Goal: Task Accomplishment & Management: Manage account settings

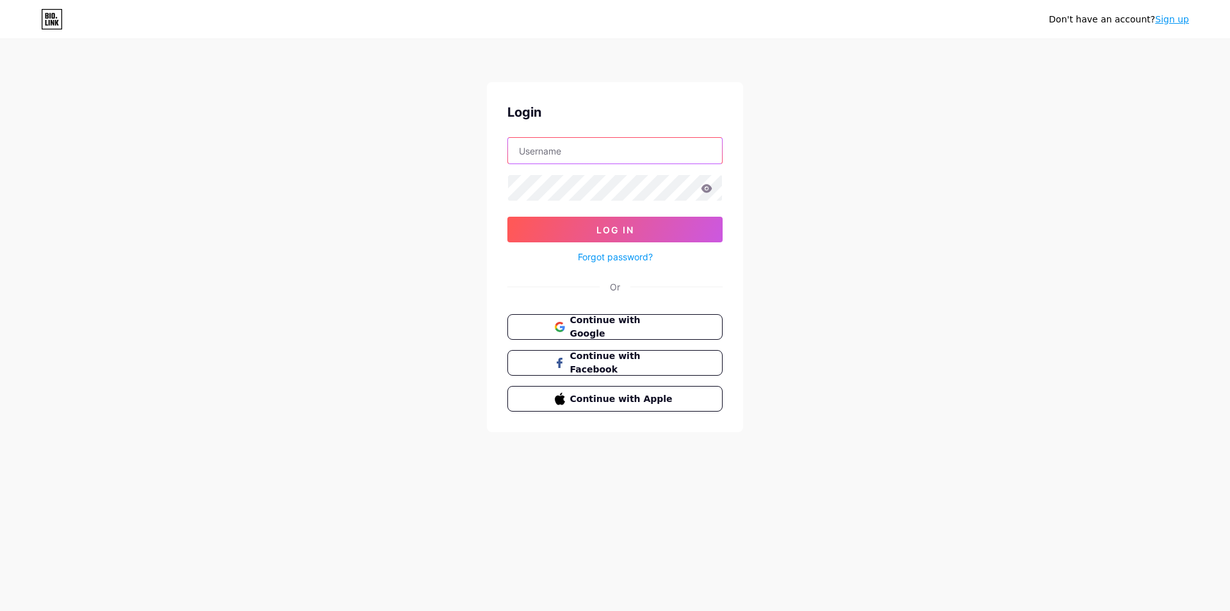
click at [577, 151] on input "text" at bounding box center [615, 151] width 214 height 26
paste input "chipcy"
type input "chipcy"
click at [580, 232] on button "Log In" at bounding box center [614, 230] width 215 height 26
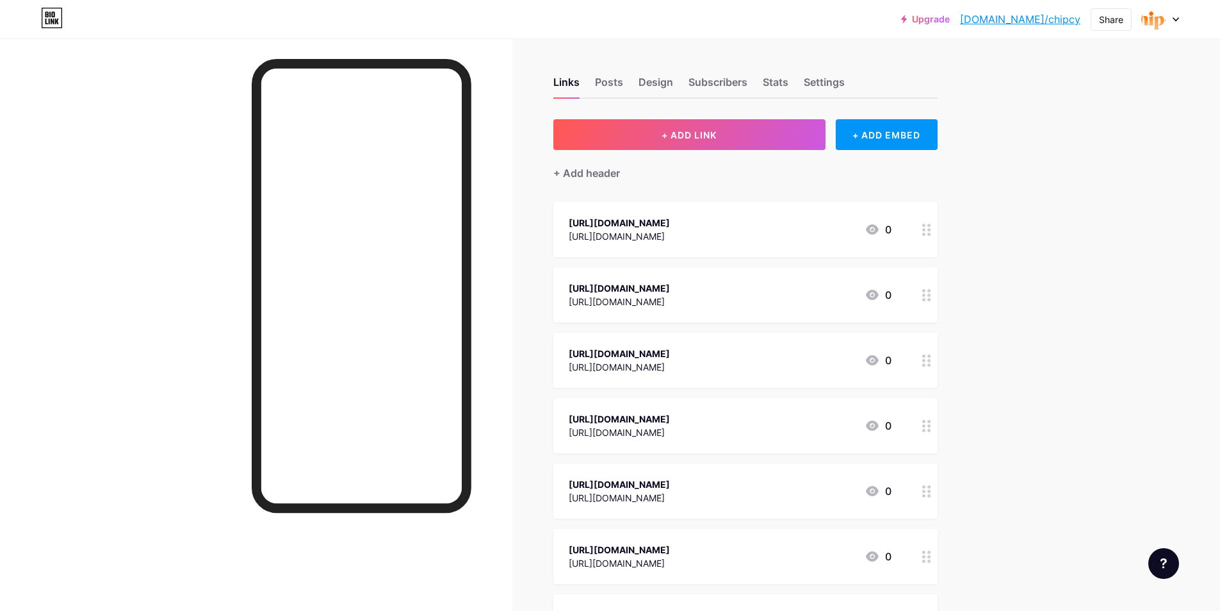
click at [639, 218] on div "[URL][DOMAIN_NAME]" at bounding box center [619, 222] width 101 height 13
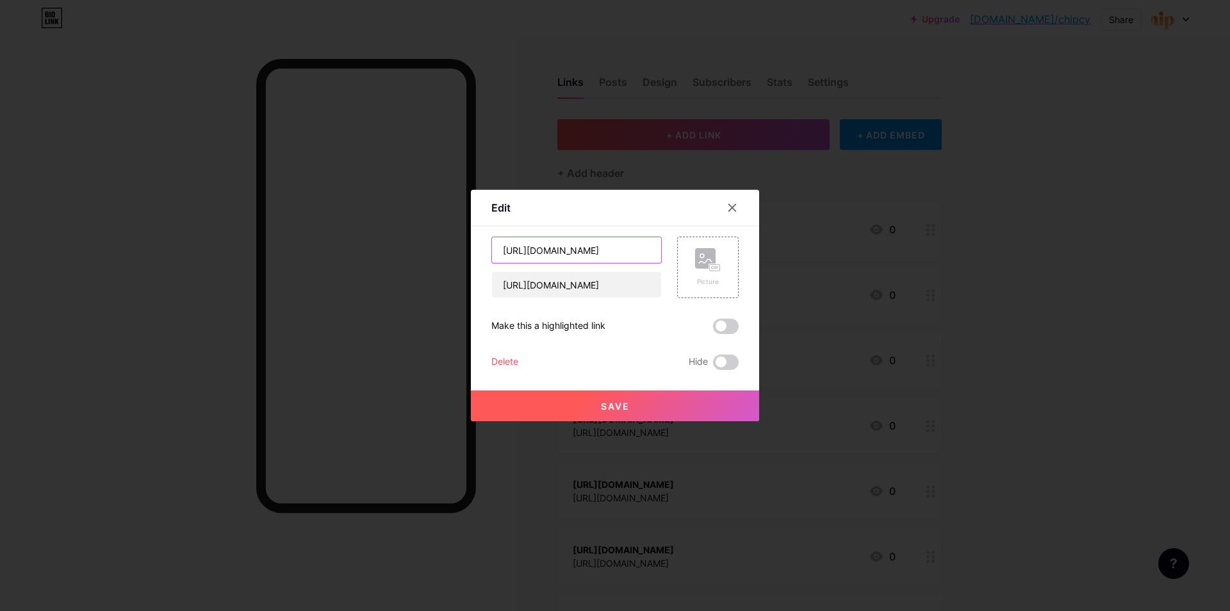
click at [576, 252] on input "[URL][DOMAIN_NAME]" at bounding box center [576, 250] width 169 height 26
click at [617, 252] on input "[URL][DOMAIN_NAME]" at bounding box center [576, 250] width 169 height 26
paste input "teeveb"
type input "[URL][DOMAIN_NAME]"
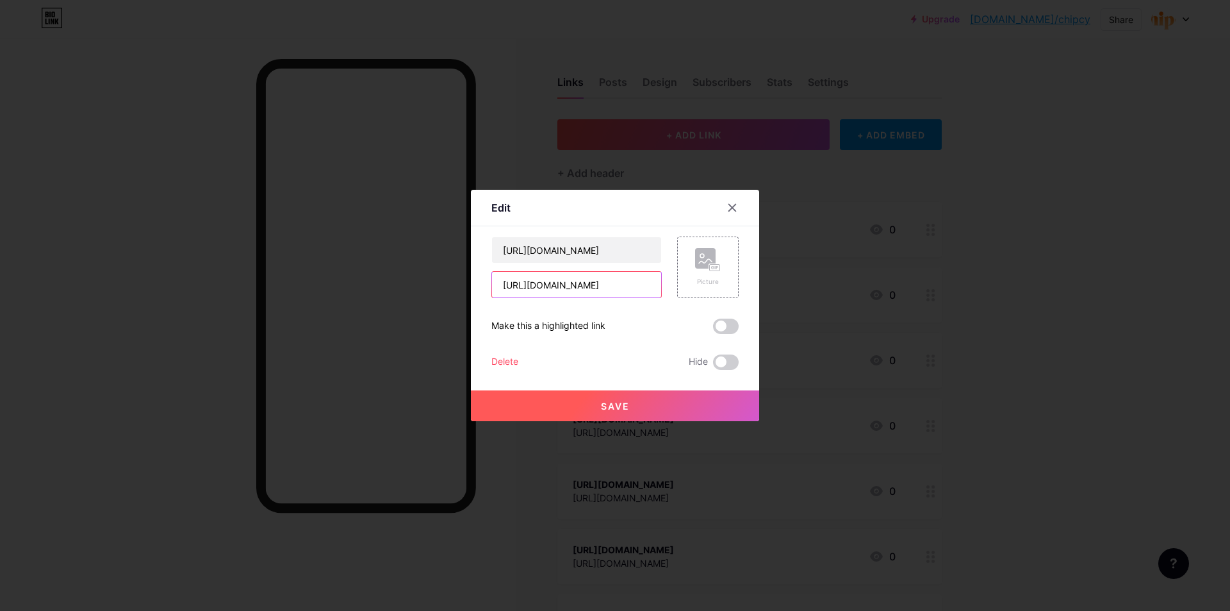
click at [599, 290] on input "[URL][DOMAIN_NAME]" at bounding box center [576, 285] width 169 height 26
paste input "teeveb"
type input "[URL][DOMAIN_NAME]"
click at [690, 399] on button "Save" at bounding box center [615, 405] width 288 height 31
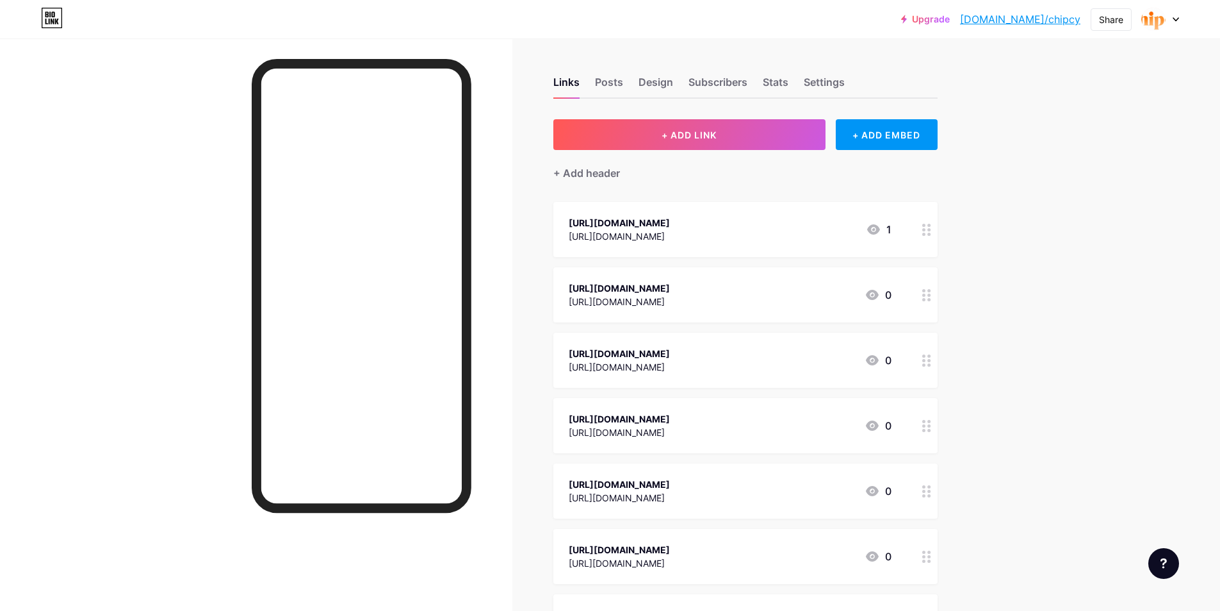
click at [753, 289] on div "[URL][DOMAIN_NAME] [URL][DOMAIN_NAME] 0" at bounding box center [730, 294] width 323 height 29
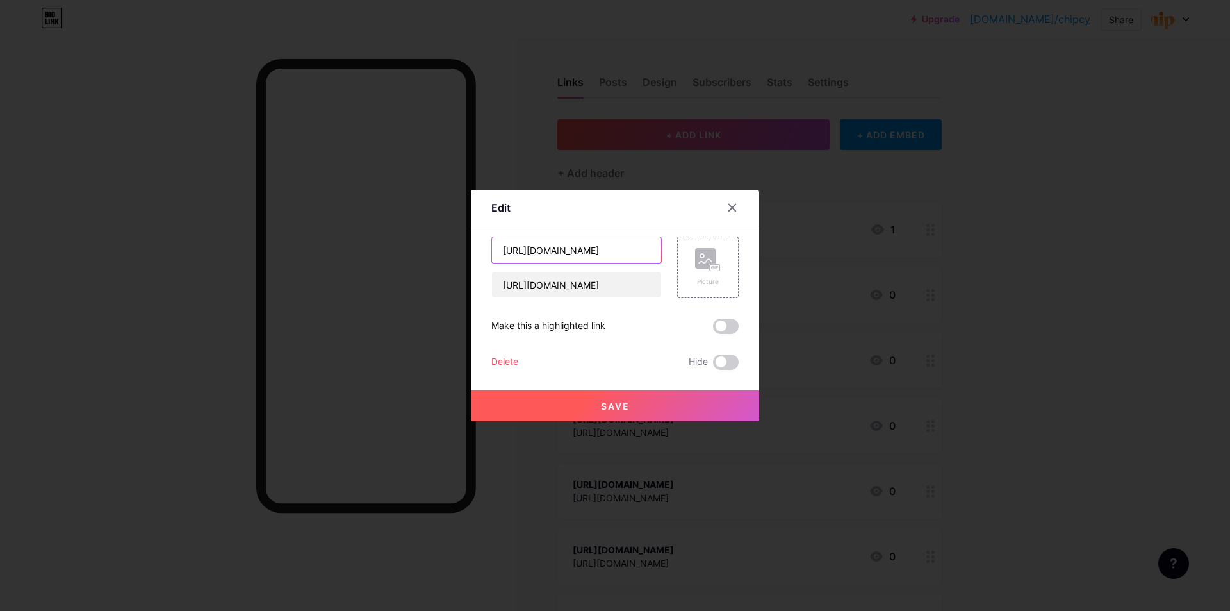
click at [583, 256] on input "[URL][DOMAIN_NAME]" at bounding box center [576, 250] width 169 height 26
paste input "[DOMAIN_NAME][URL]"
type input "[URL][DOMAIN_NAME]"
click at [584, 289] on input "[URL][DOMAIN_NAME]" at bounding box center [576, 285] width 169 height 26
paste input "[DOMAIN_NAME][URL]"
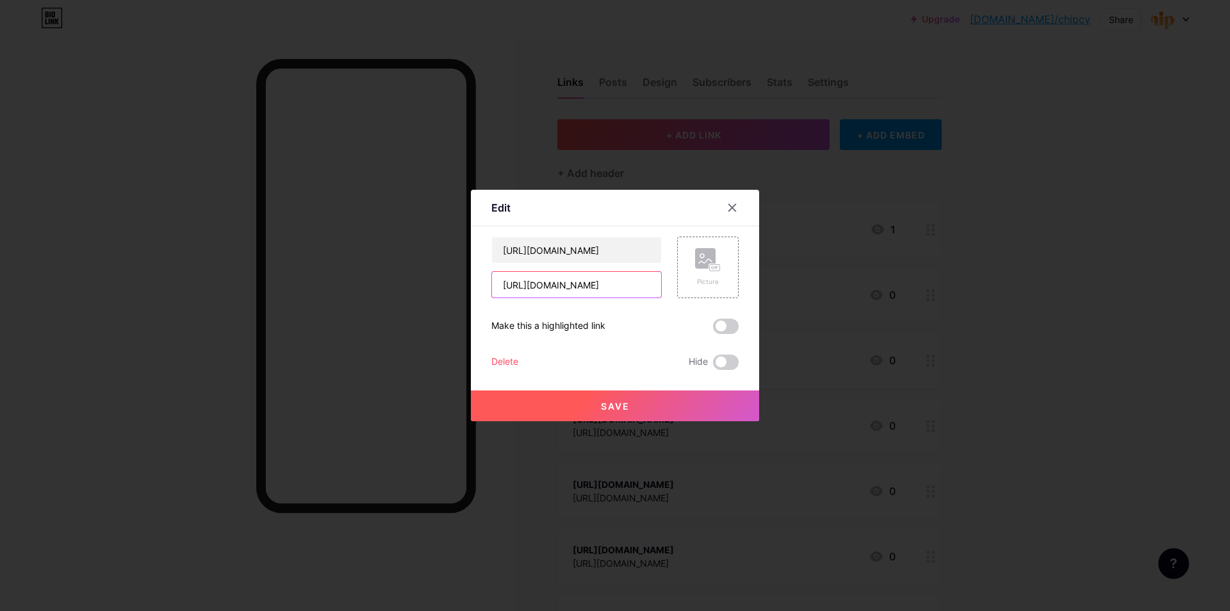
type input "[URL][DOMAIN_NAME]"
click at [689, 409] on button "Save" at bounding box center [615, 405] width 288 height 31
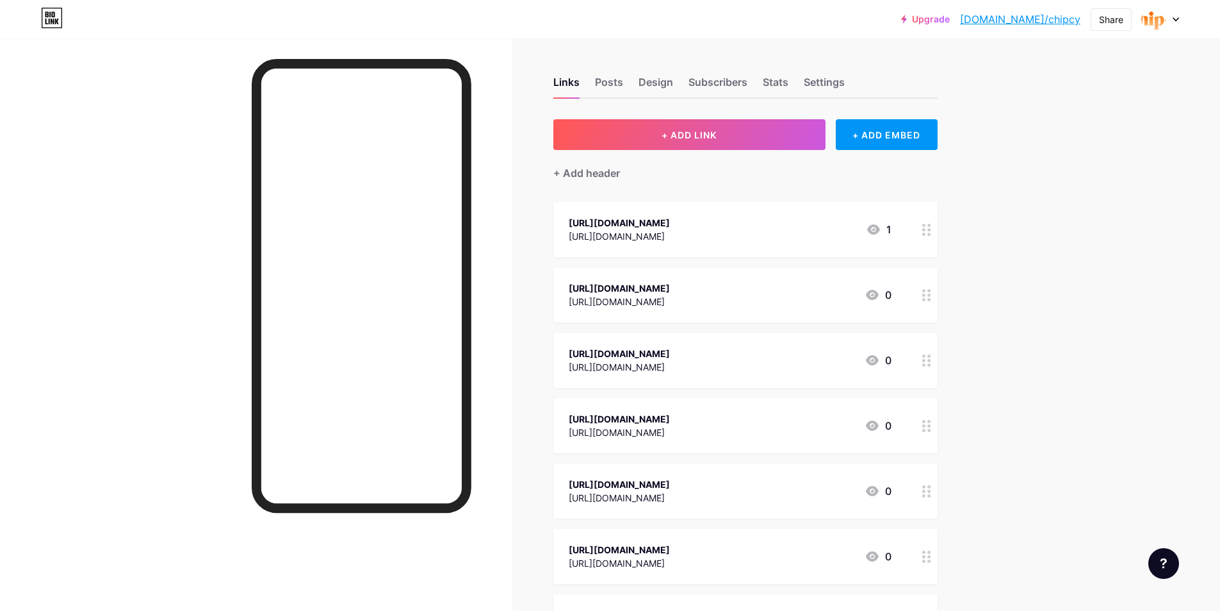
click at [788, 353] on div "[URL][DOMAIN_NAME] [URL][DOMAIN_NAME] 0" at bounding box center [730, 359] width 323 height 29
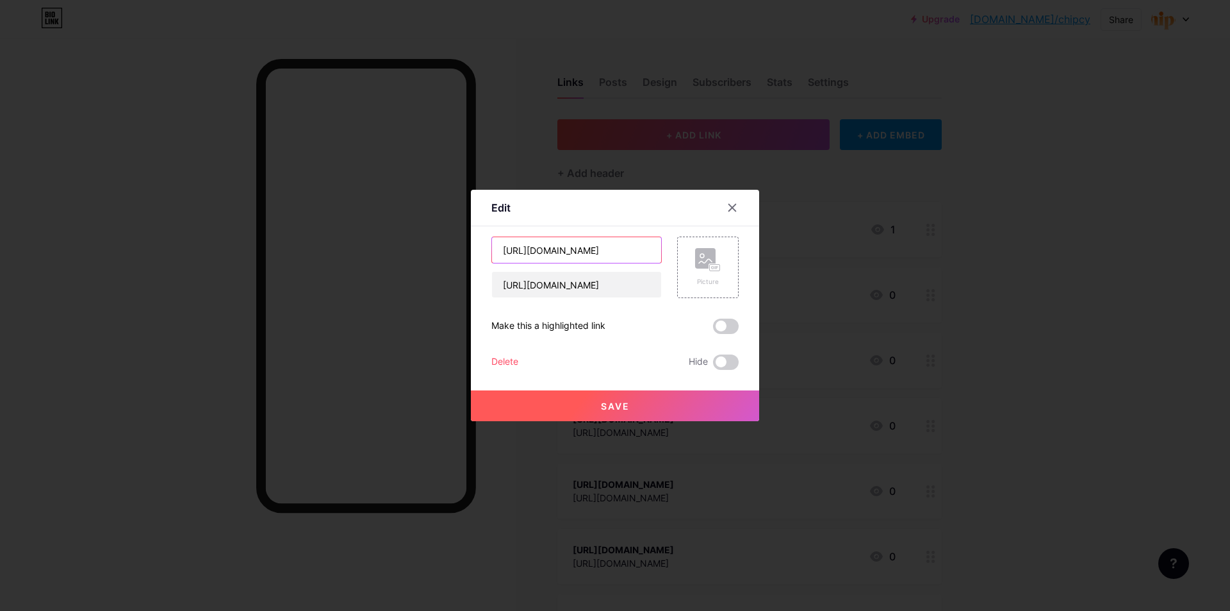
click at [609, 255] on input "[URL][DOMAIN_NAME]" at bounding box center [576, 250] width 169 height 26
paste input "[DOMAIN_NAME][URL]"
type input "[URL][DOMAIN_NAME]"
click at [602, 286] on input "[URL][DOMAIN_NAME]" at bounding box center [576, 285] width 169 height 26
paste input "[DOMAIN_NAME][URL]"
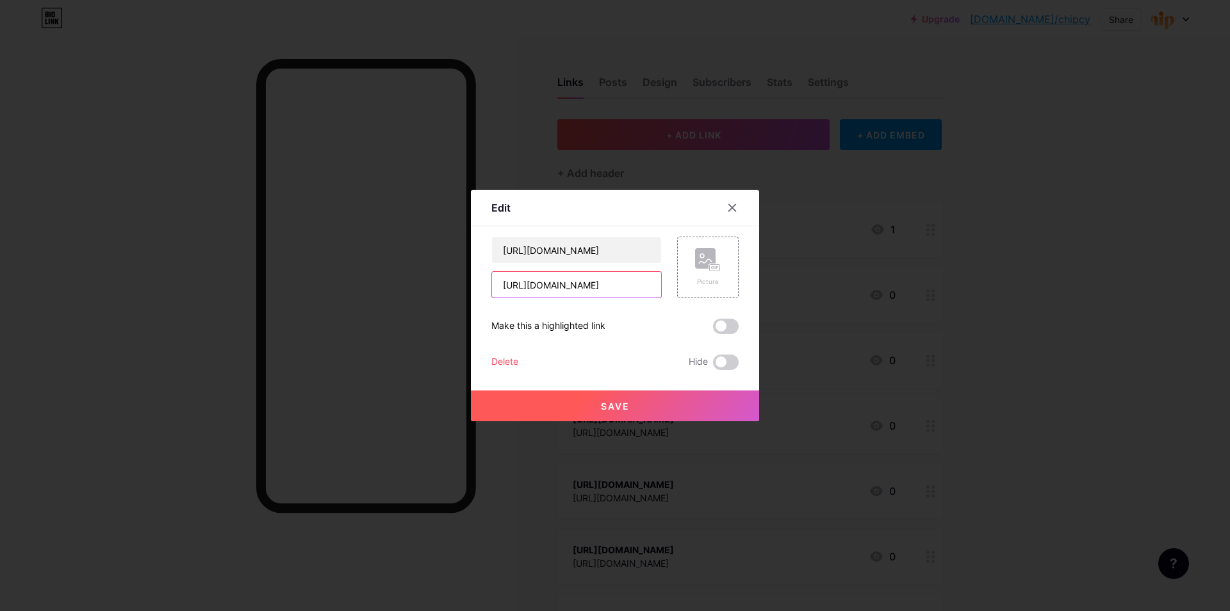
type input "[URL][DOMAIN_NAME]"
click at [664, 399] on button "Save" at bounding box center [615, 405] width 288 height 31
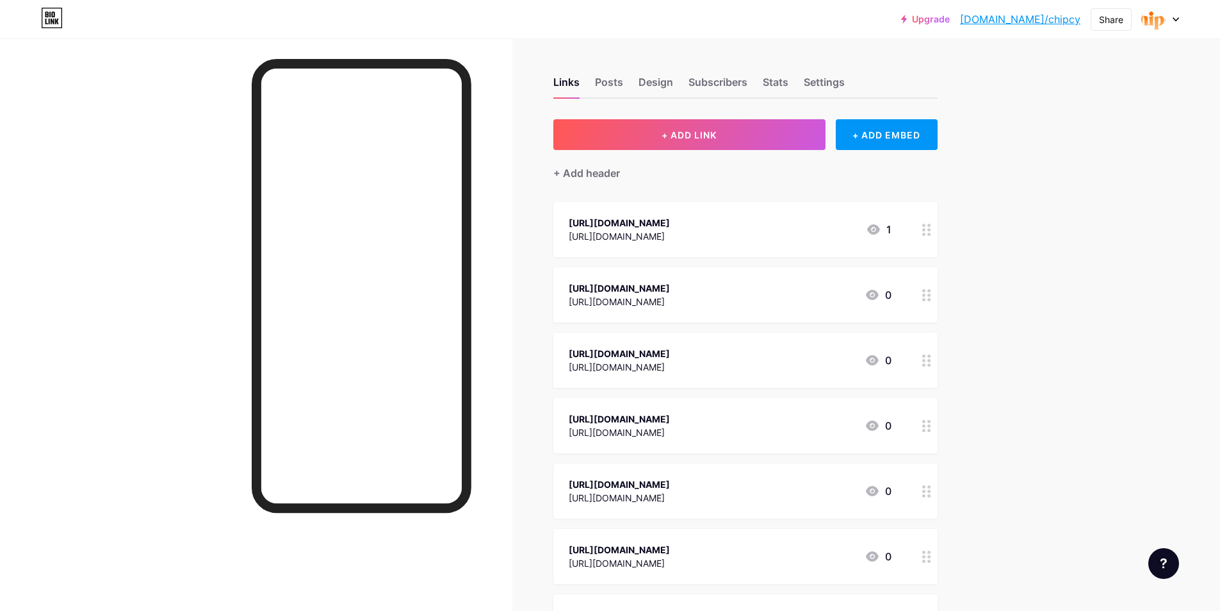
click at [756, 420] on div "[URL][DOMAIN_NAME] [URL][DOMAIN_NAME] 0" at bounding box center [730, 425] width 323 height 29
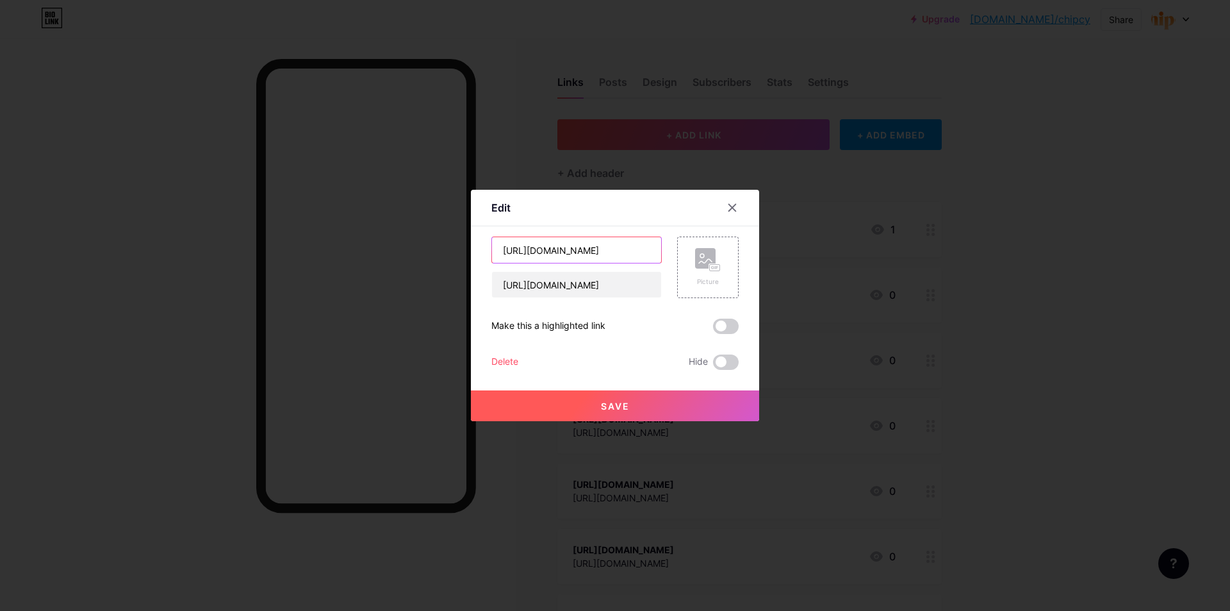
click at [611, 260] on input "[URL][DOMAIN_NAME]" at bounding box center [576, 250] width 169 height 26
paste input "[DOMAIN_NAME][URL]"
type input "[URL][DOMAIN_NAME]"
click at [602, 295] on input "[URL][DOMAIN_NAME]" at bounding box center [576, 285] width 169 height 26
paste input "[DOMAIN_NAME][URL]"
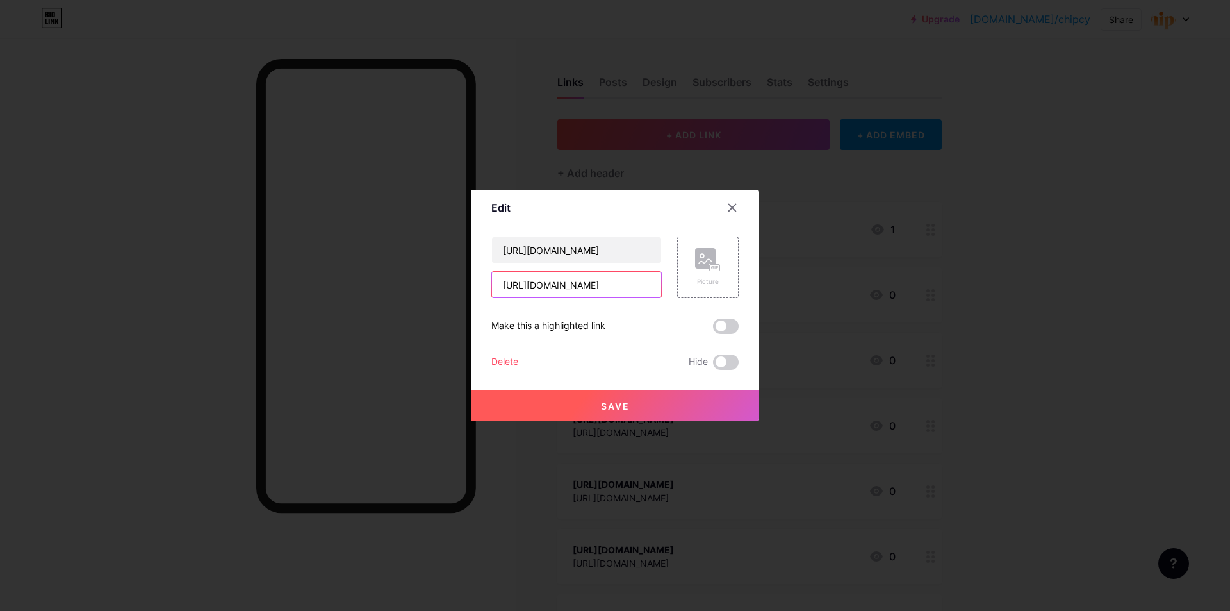
type input "[URL][DOMAIN_NAME]"
click at [645, 410] on button "Save" at bounding box center [615, 405] width 288 height 31
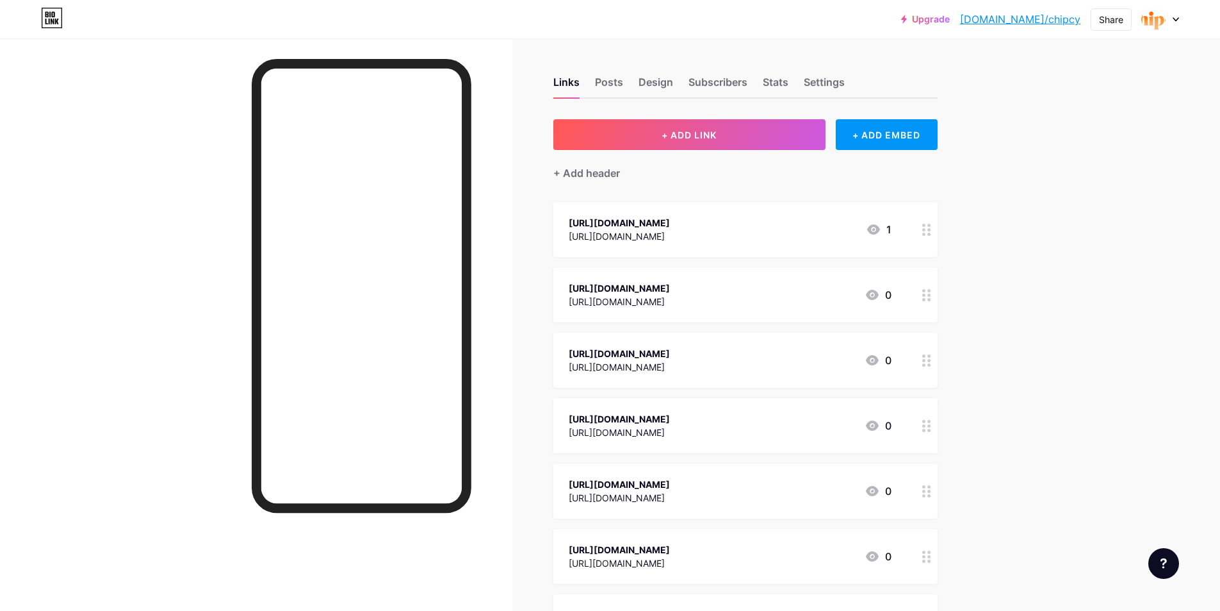
click at [670, 482] on div "[URL][DOMAIN_NAME]" at bounding box center [619, 483] width 101 height 13
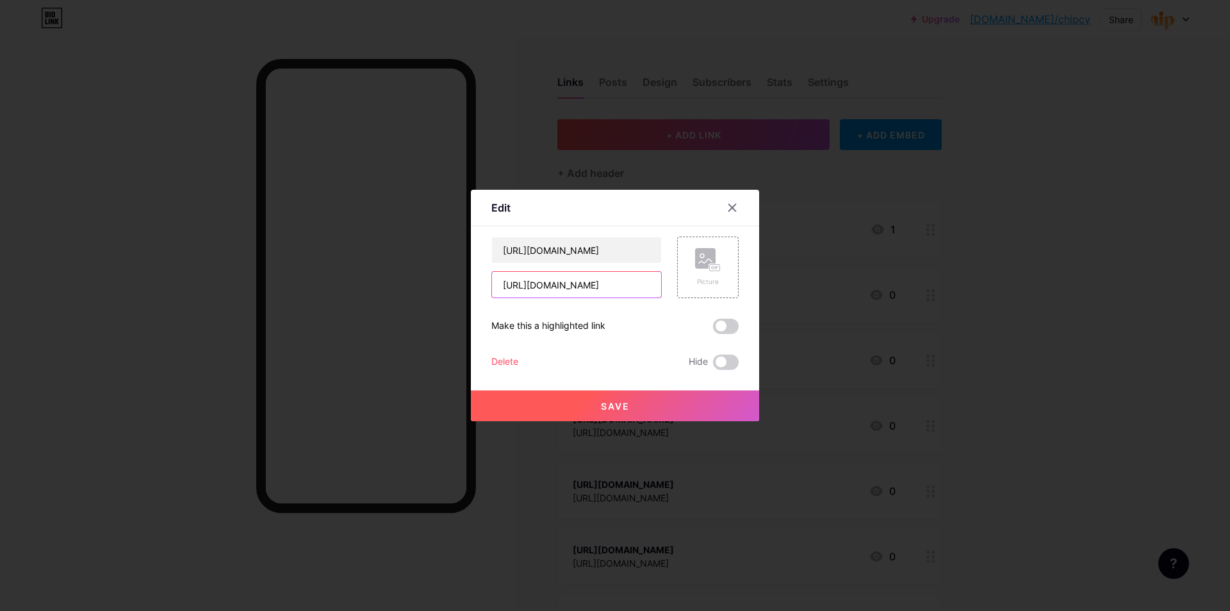
click at [616, 288] on input "[URL][DOMAIN_NAME]" at bounding box center [576, 285] width 169 height 26
paste input "[DOMAIN_NAME][URL]"
type input "[URL][DOMAIN_NAME]"
click at [588, 247] on input "[URL][DOMAIN_NAME]" at bounding box center [576, 250] width 169 height 26
paste input "[DOMAIN_NAME][URL]"
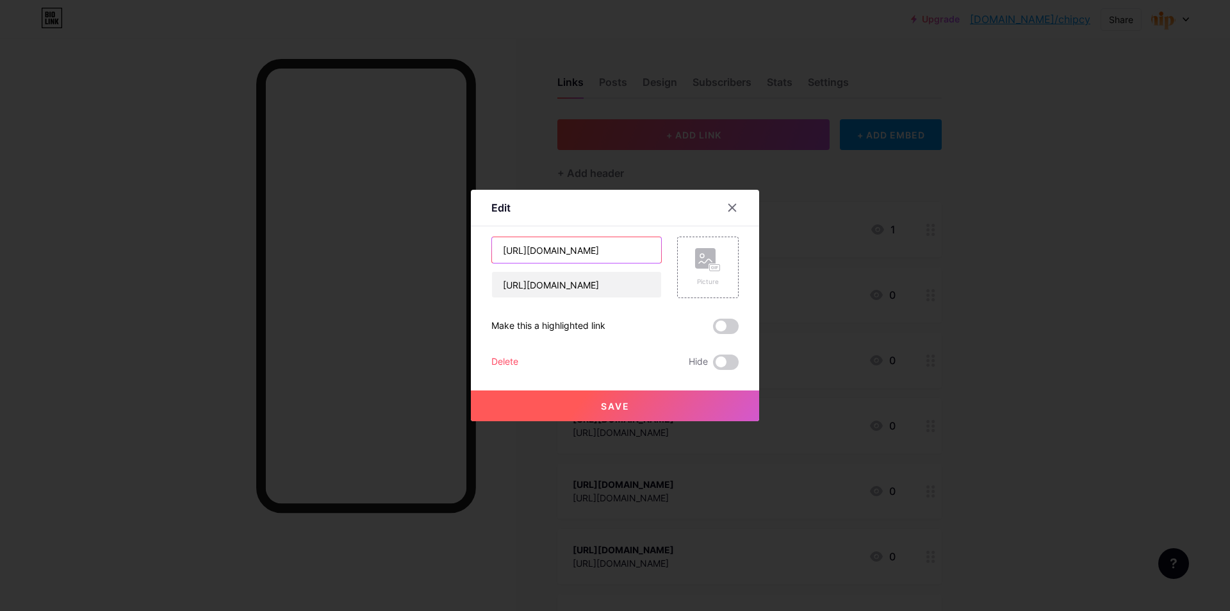
type input "[URL][DOMAIN_NAME]"
click at [621, 397] on button "Save" at bounding box center [615, 405] width 288 height 31
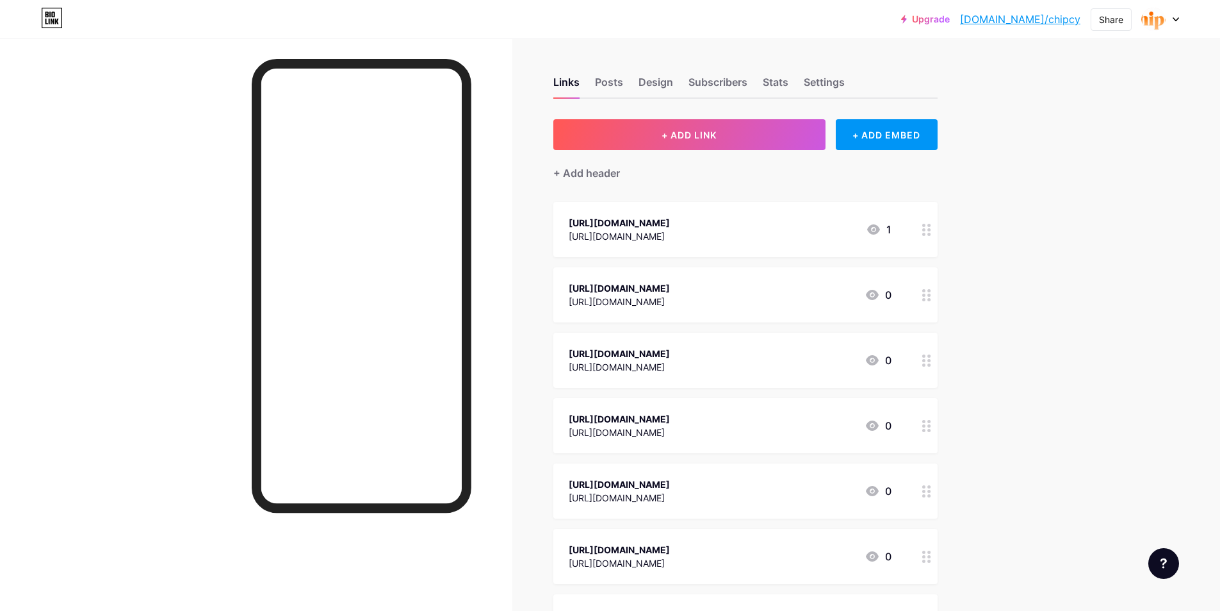
scroll to position [128, 0]
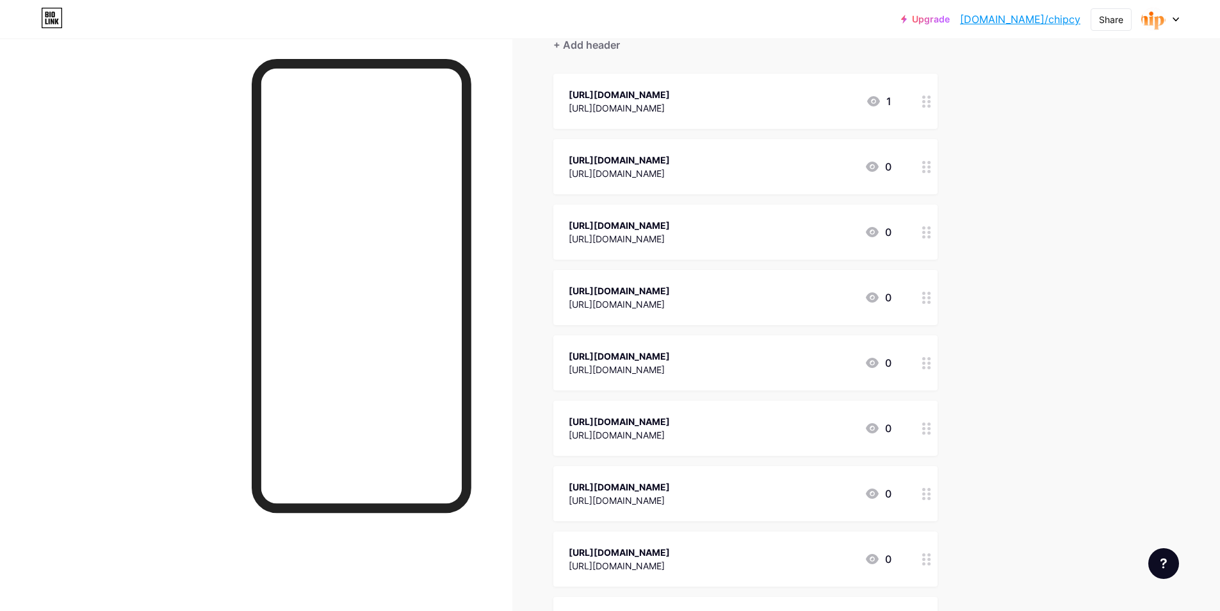
click at [733, 418] on div "[URL][DOMAIN_NAME] [URL][DOMAIN_NAME] 0" at bounding box center [730, 427] width 323 height 29
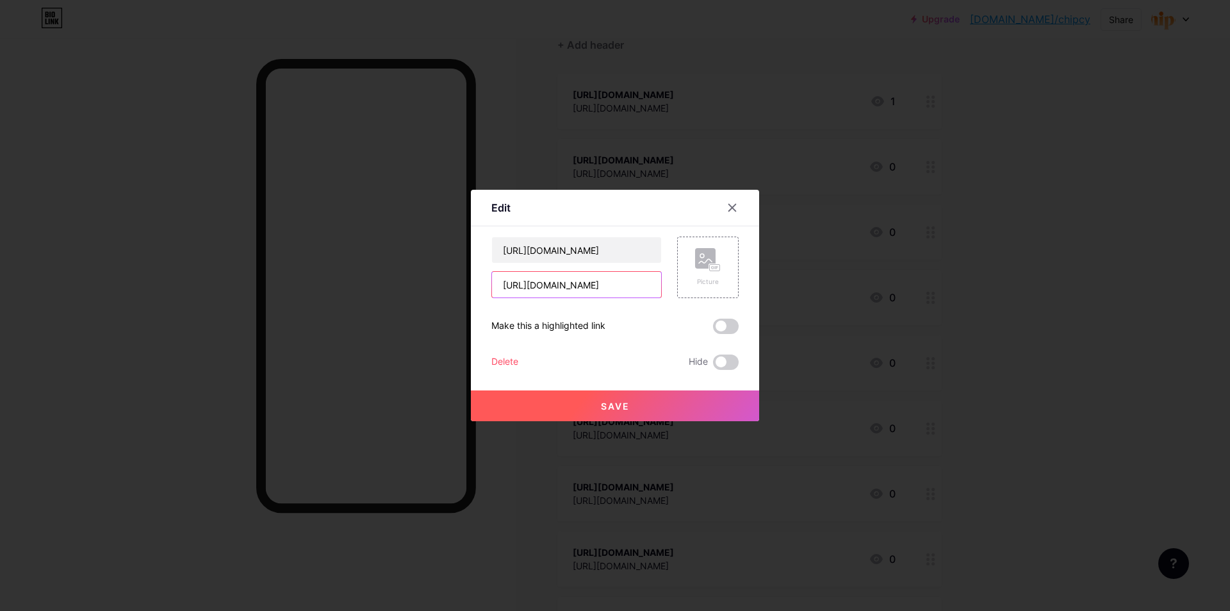
click at [616, 286] on input "[URL][DOMAIN_NAME]" at bounding box center [576, 285] width 169 height 26
paste input "[DOMAIN_NAME]/teeveb"
type input "[URL][DOMAIN_NAME]"
click at [605, 242] on input "[URL][DOMAIN_NAME]" at bounding box center [576, 250] width 169 height 26
paste input "[DOMAIN_NAME]/teeveb"
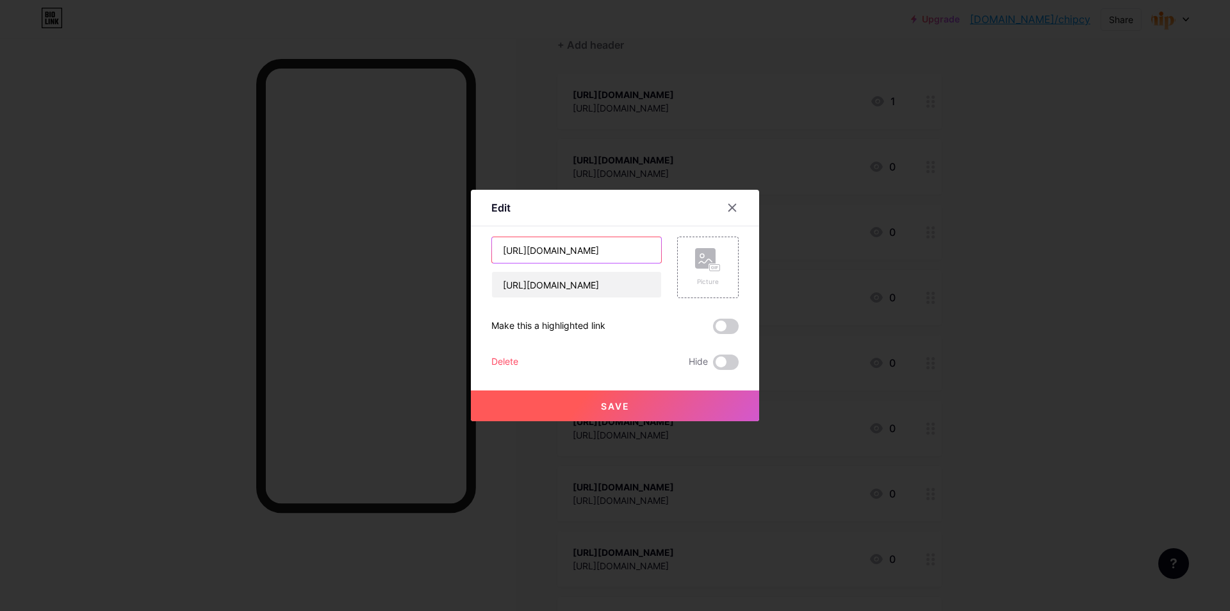
type input "[URL][DOMAIN_NAME]"
click at [632, 404] on button "Save" at bounding box center [615, 405] width 288 height 31
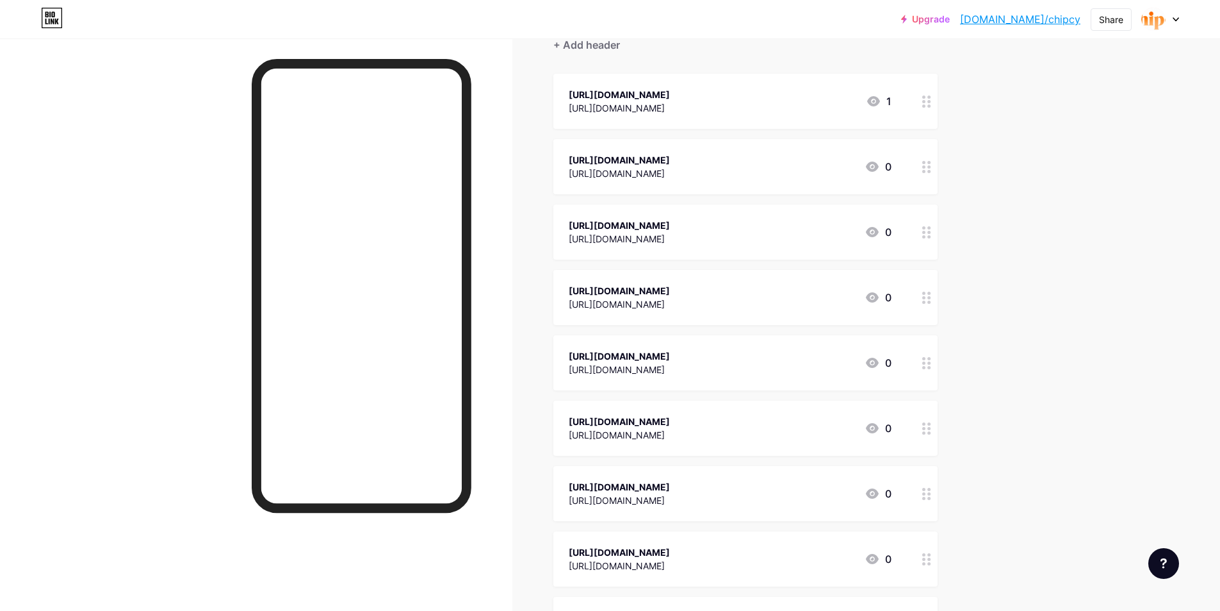
click at [704, 492] on div "[URL][DOMAIN_NAME] [URL][DOMAIN_NAME] 0" at bounding box center [730, 493] width 323 height 29
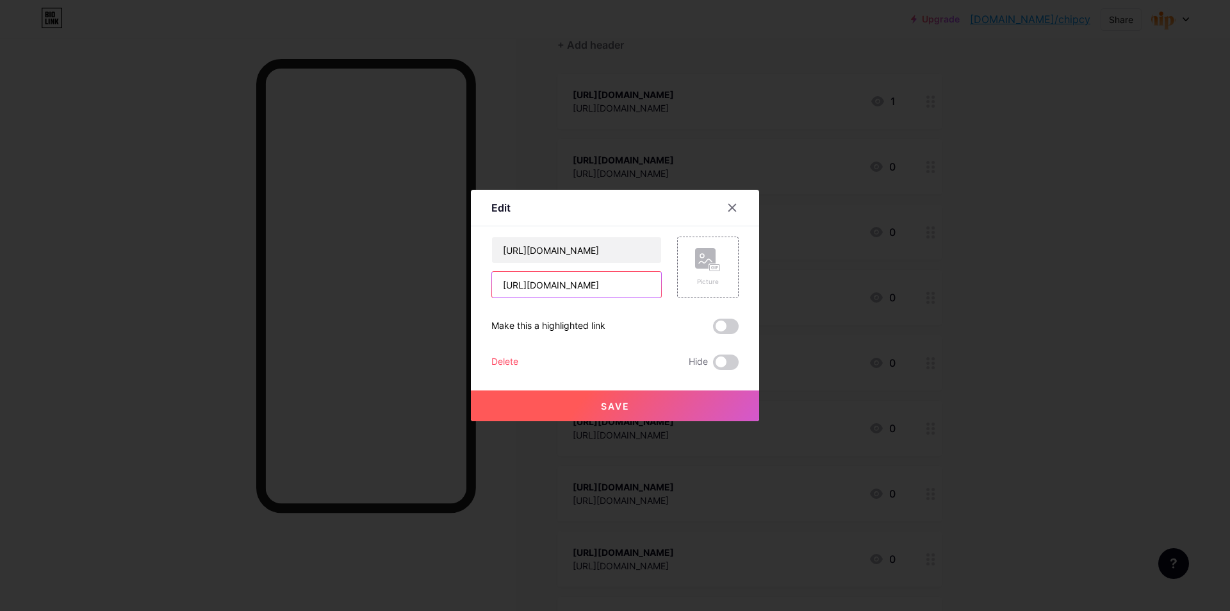
click at [587, 285] on input "[URL][DOMAIN_NAME]" at bounding box center [576, 285] width 169 height 26
paste input "[DOMAIN_NAME][URL]"
type input "[URL][DOMAIN_NAME]"
click at [588, 247] on input "[URL][DOMAIN_NAME]" at bounding box center [576, 250] width 169 height 26
paste input "[DOMAIN_NAME][URL]"
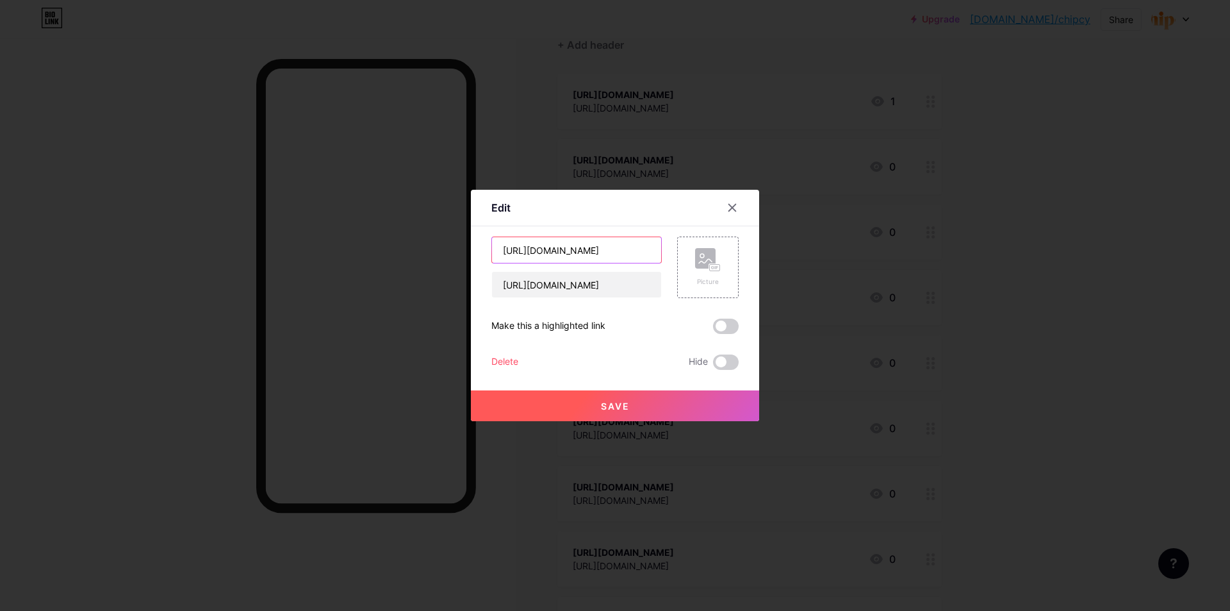
type input "[URL][DOMAIN_NAME]"
click at [623, 403] on span "Save" at bounding box center [615, 405] width 29 height 11
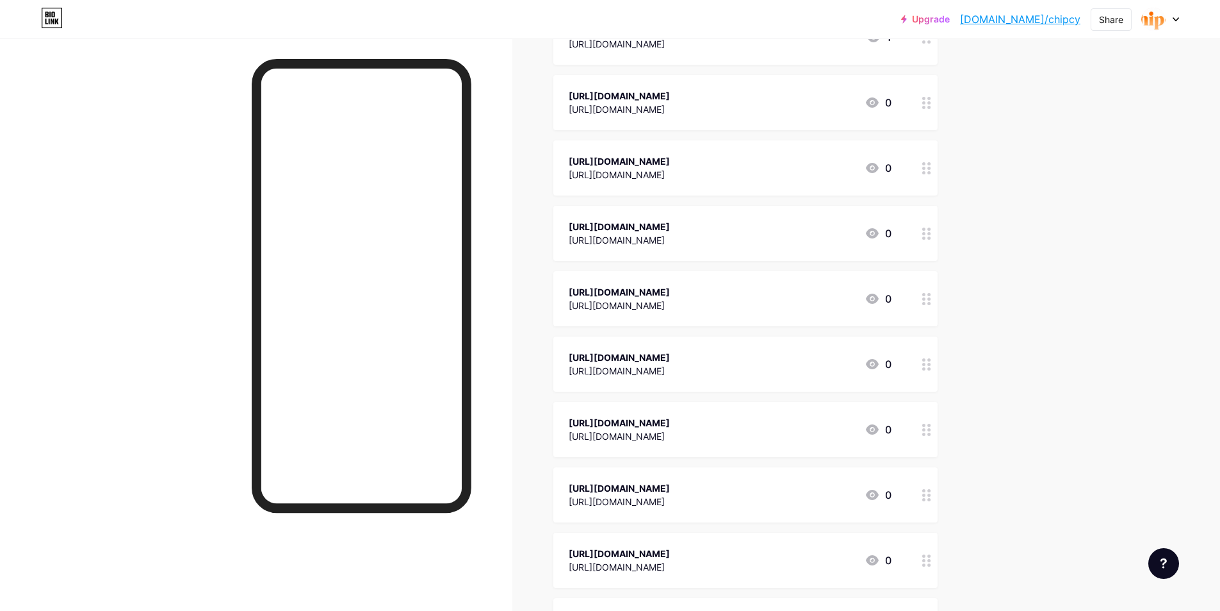
scroll to position [256, 0]
click at [705, 425] on div "[URL][DOMAIN_NAME] [URL][DOMAIN_NAME] 0" at bounding box center [730, 430] width 323 height 29
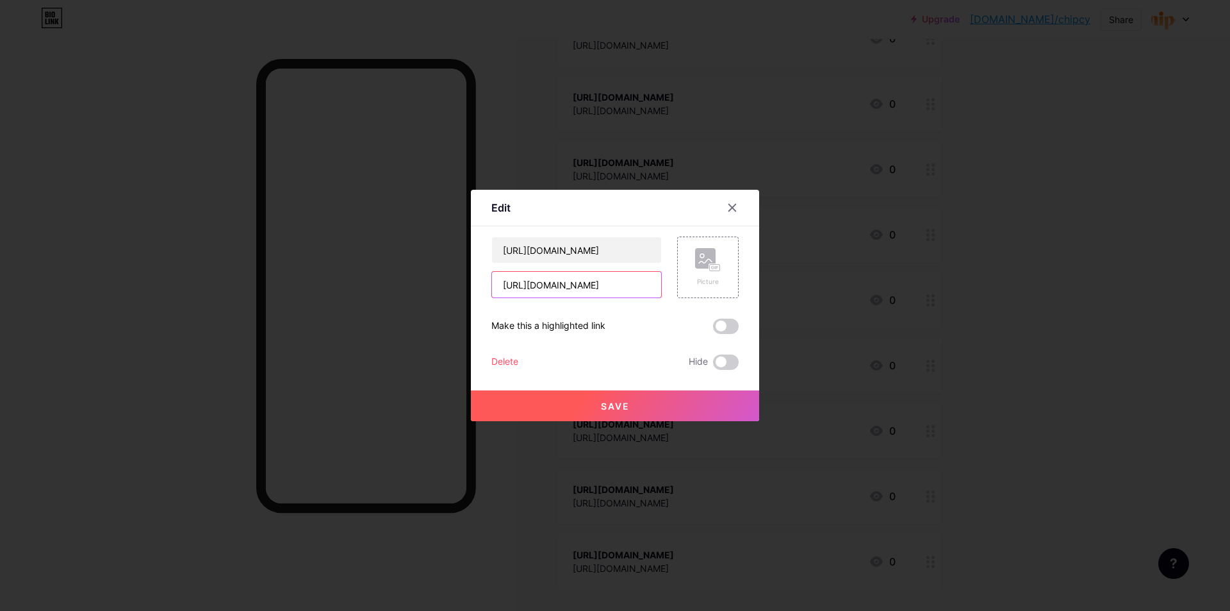
click at [600, 292] on input "[URL][DOMAIN_NAME]" at bounding box center [576, 285] width 169 height 26
paste input "[DOMAIN_NAME][URL]"
type input "[URL][DOMAIN_NAME]"
click at [584, 254] on input "[URL][DOMAIN_NAME]" at bounding box center [576, 250] width 169 height 26
paste input "[DOMAIN_NAME][URL]"
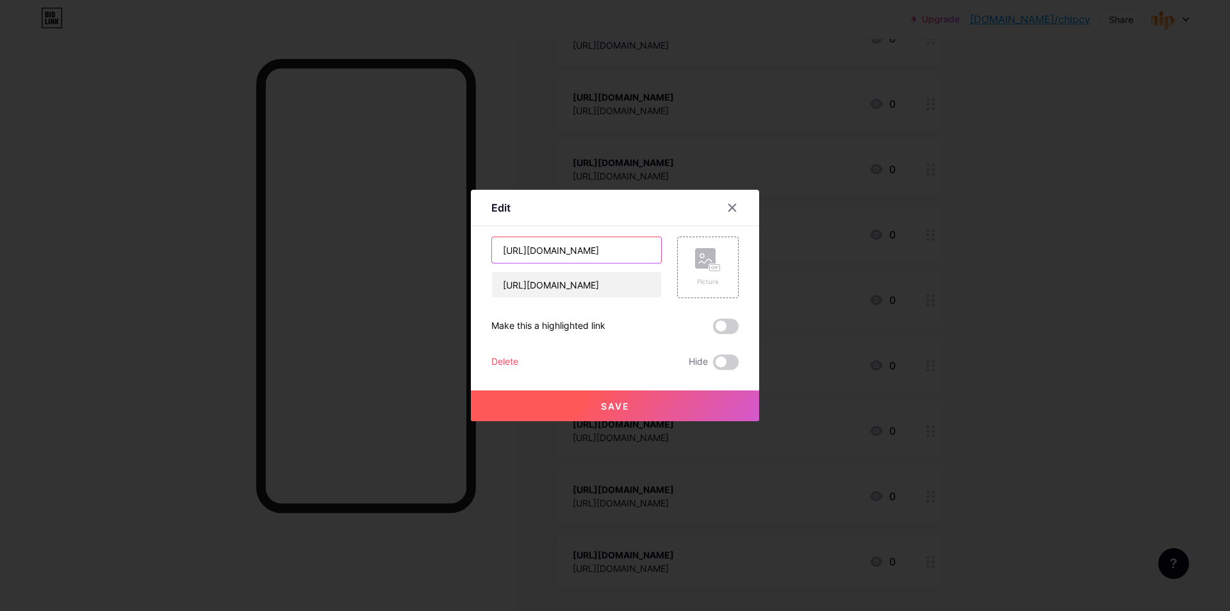
type input "[URL][DOMAIN_NAME]"
click at [645, 398] on button "Save" at bounding box center [615, 405] width 288 height 31
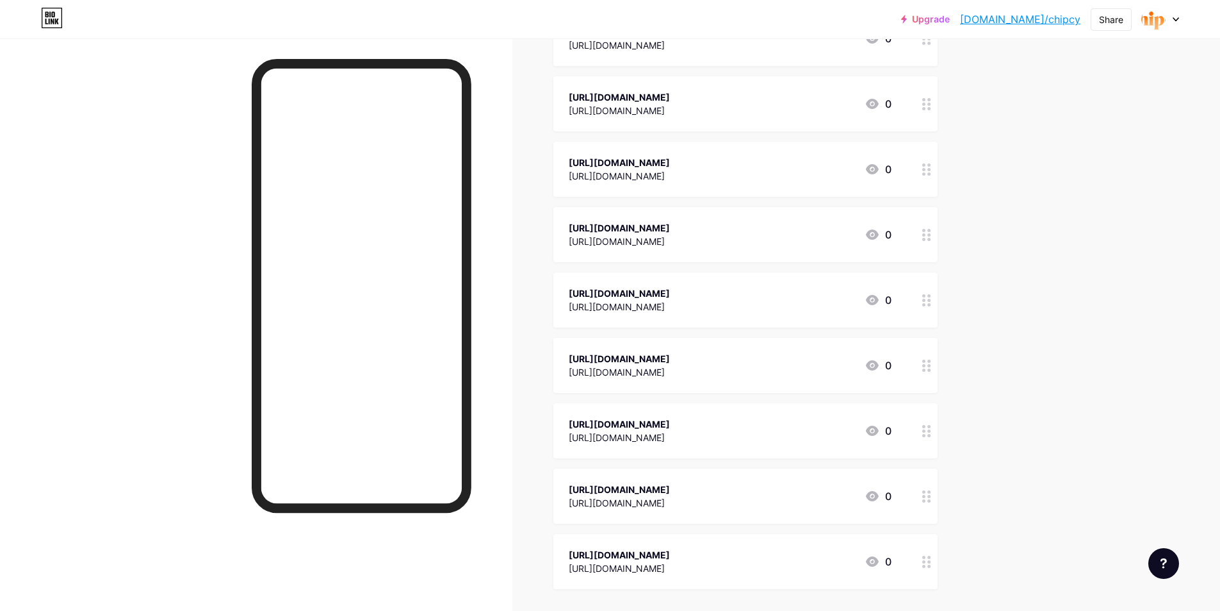
click at [928, 493] on icon at bounding box center [927, 496] width 9 height 12
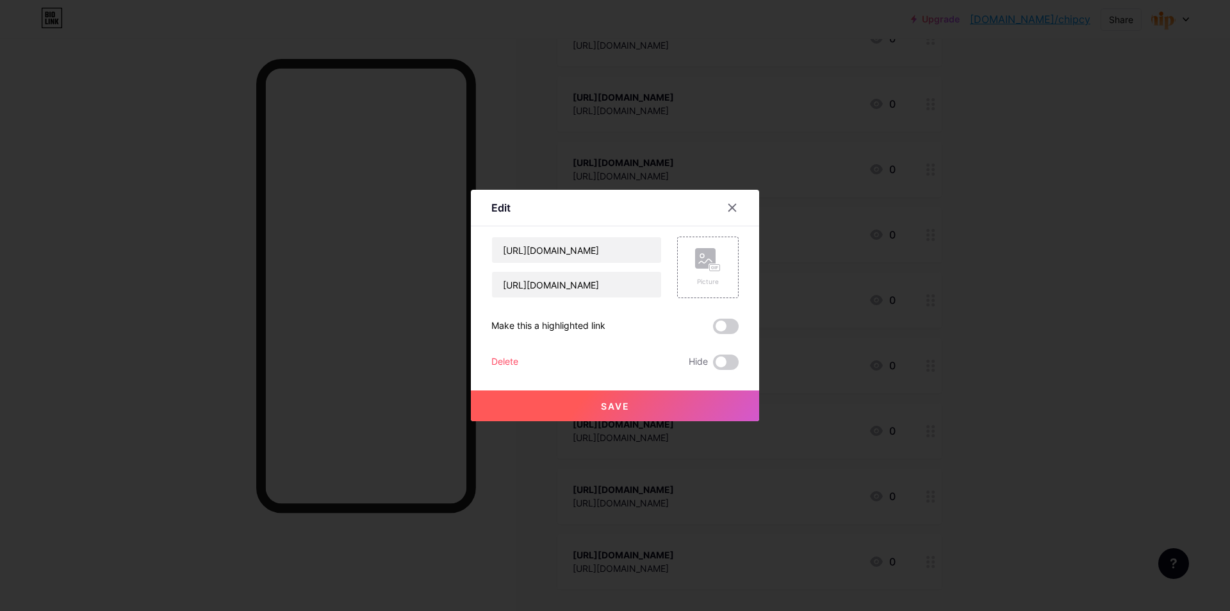
click at [503, 357] on div "Delete" at bounding box center [504, 361] width 27 height 15
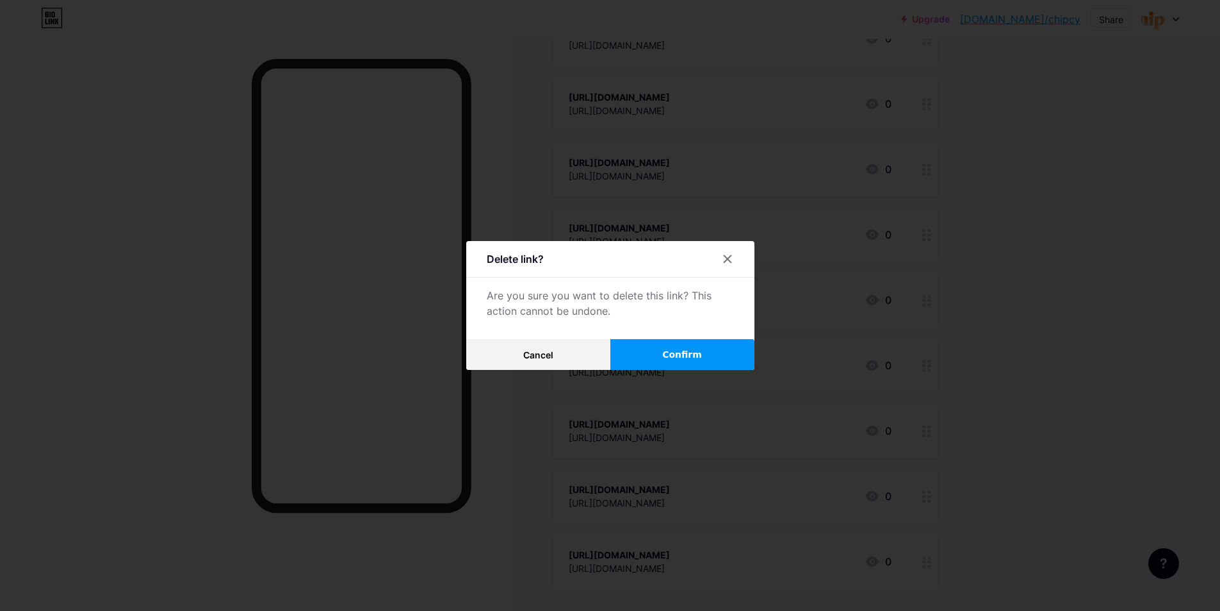
click at [653, 356] on button "Confirm" at bounding box center [683, 354] width 144 height 31
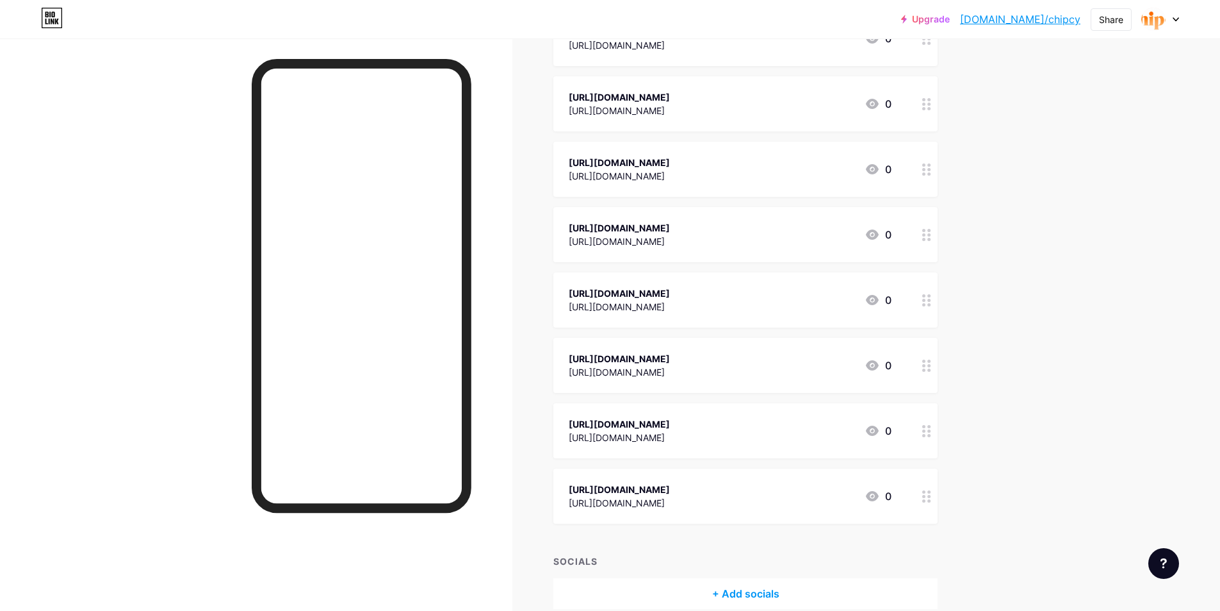
click at [795, 488] on div "[URL][DOMAIN_NAME] [URL][DOMAIN_NAME] 0" at bounding box center [730, 495] width 323 height 29
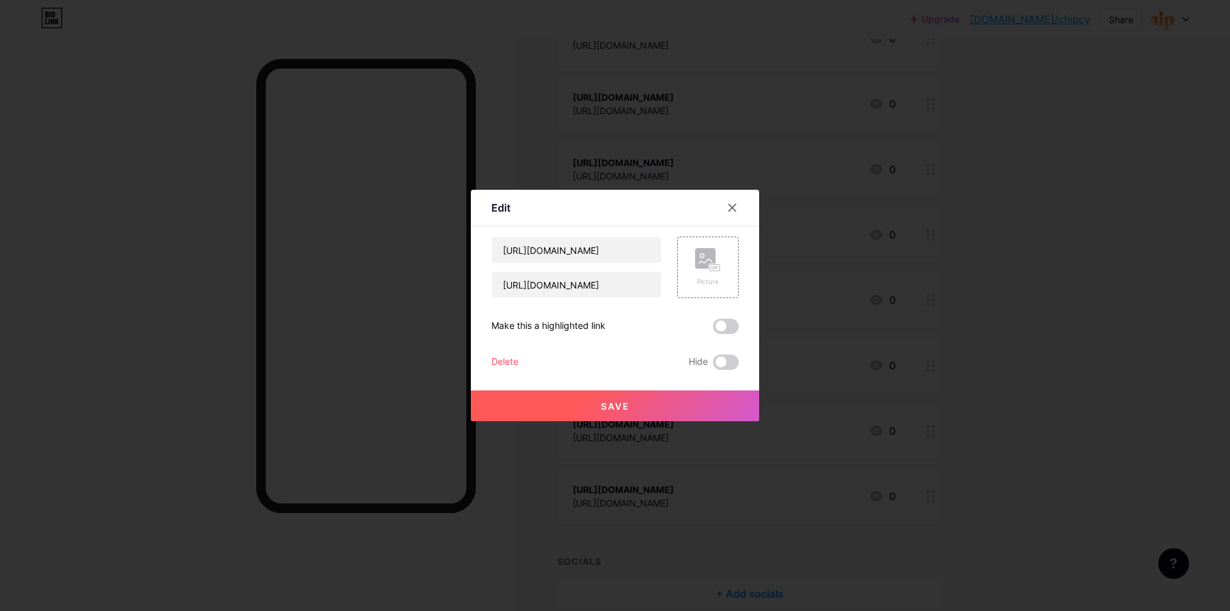
click at [1117, 400] on div at bounding box center [615, 305] width 1230 height 611
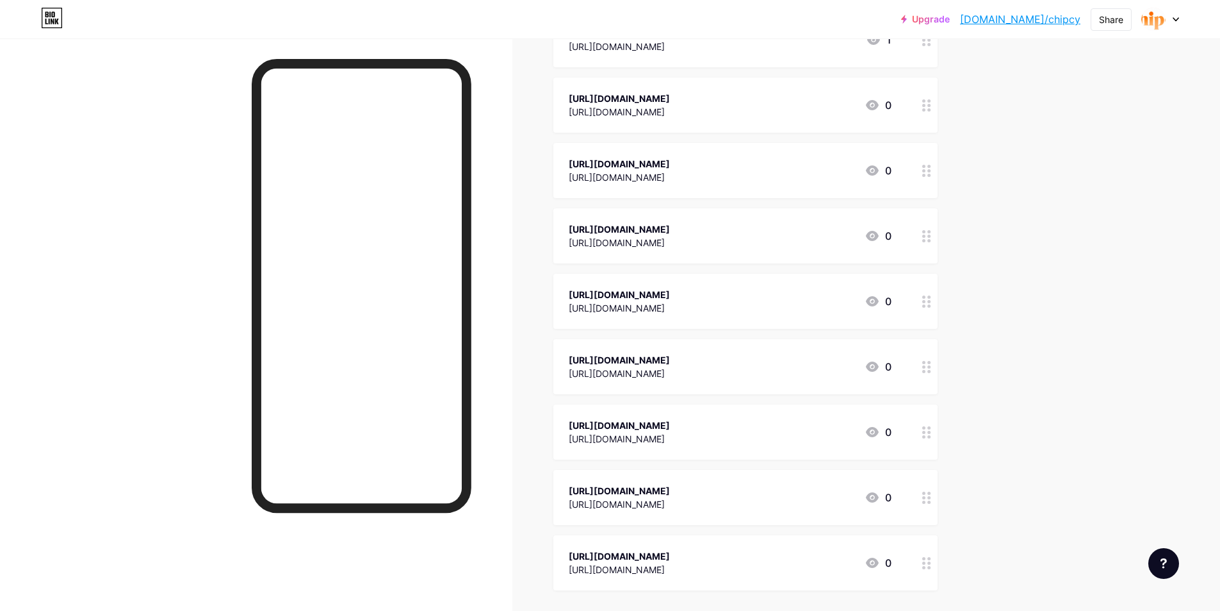
scroll to position [0, 0]
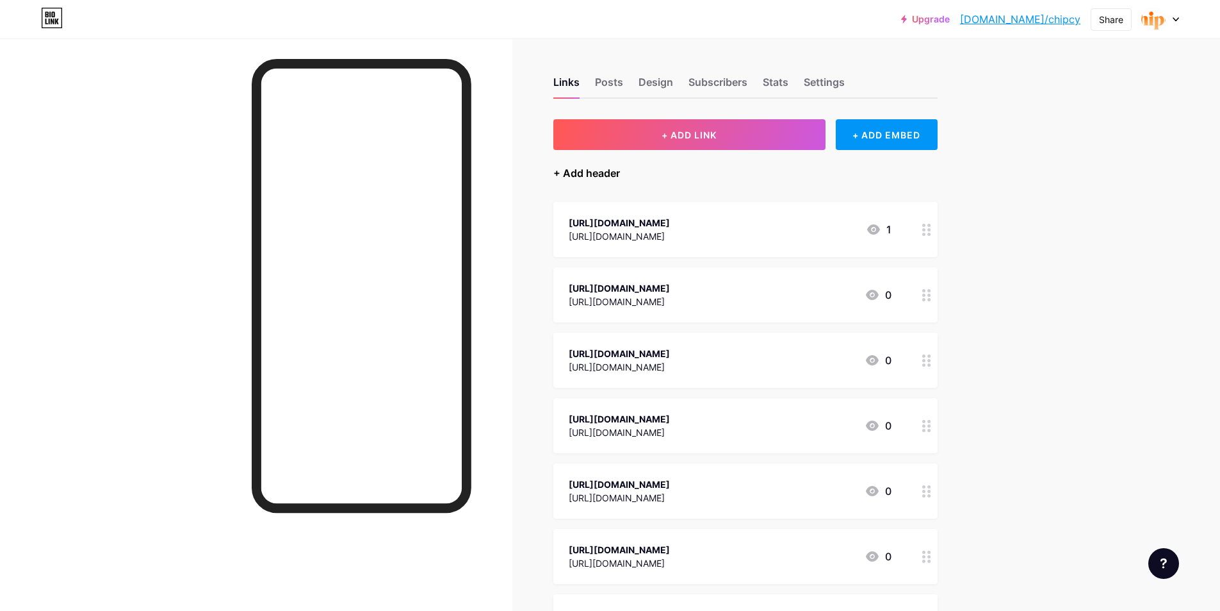
click at [618, 172] on div "+ Add header" at bounding box center [587, 172] width 67 height 15
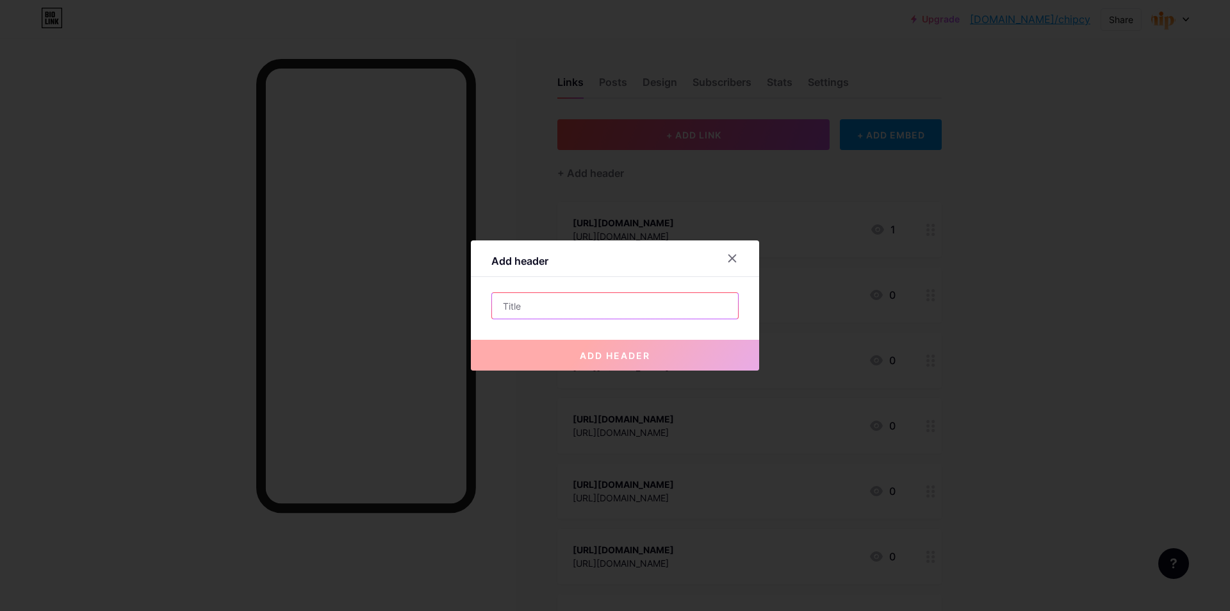
click at [584, 304] on input "text" at bounding box center [615, 306] width 246 height 26
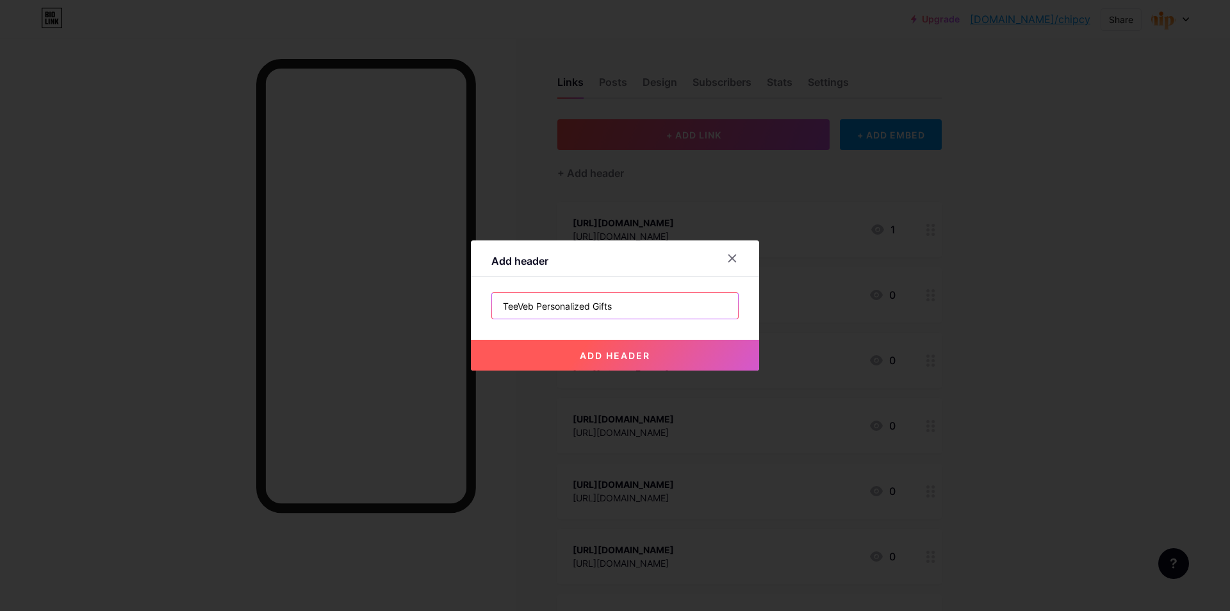
type input "TeeVeb Personalized Gifts"
click at [700, 356] on button "add header" at bounding box center [615, 355] width 288 height 31
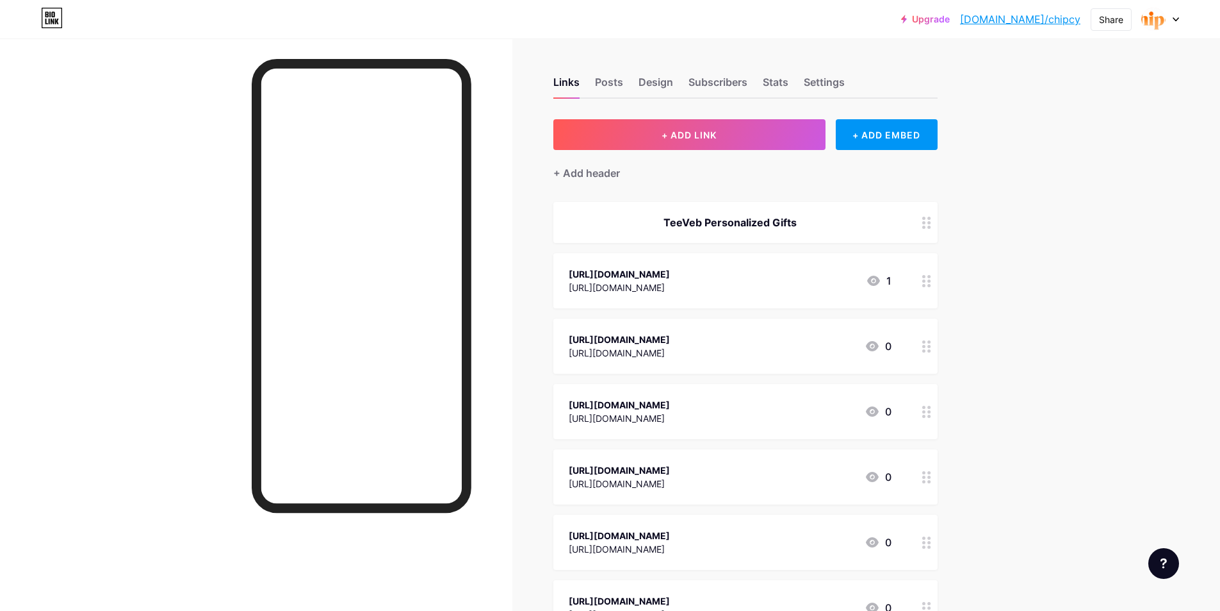
click at [607, 74] on div "Links Posts Design Subscribers Stats Settings" at bounding box center [746, 76] width 384 height 45
click at [608, 78] on div "Posts" at bounding box center [609, 85] width 28 height 23
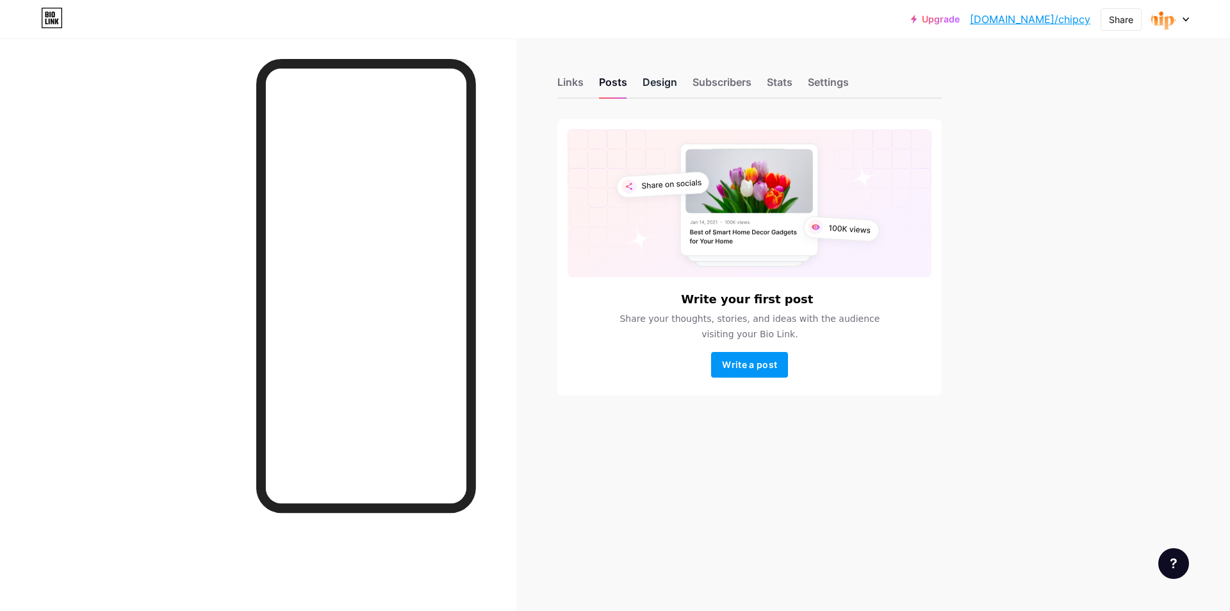
click at [653, 81] on div "Design" at bounding box center [660, 85] width 35 height 23
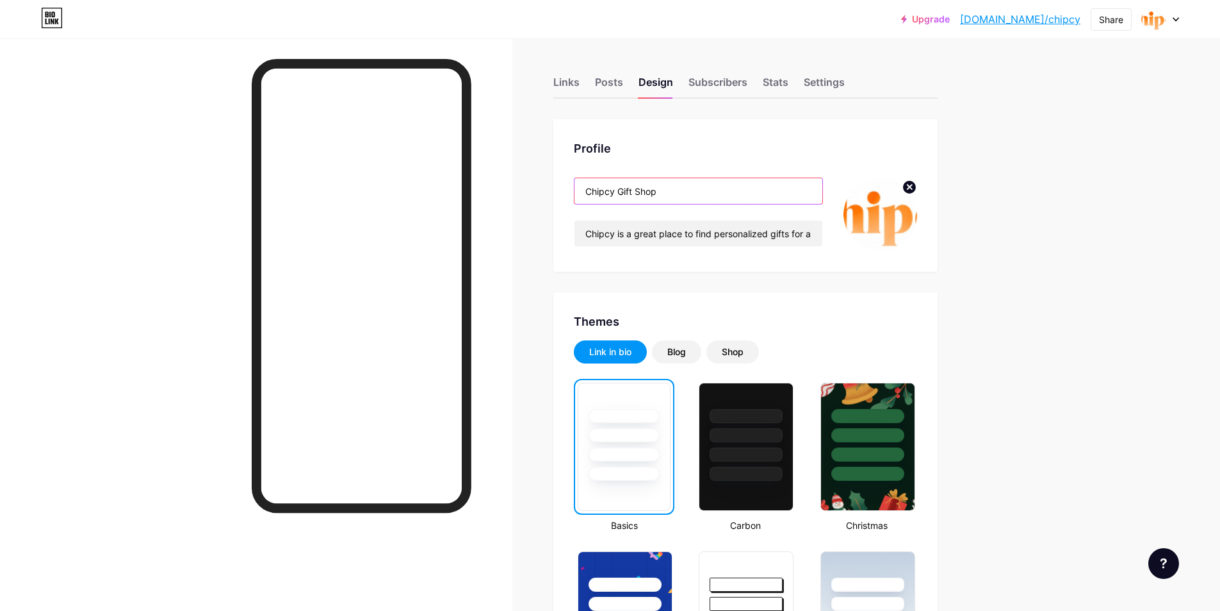
click at [601, 188] on input "Chipcy Gift Shop" at bounding box center [699, 191] width 248 height 26
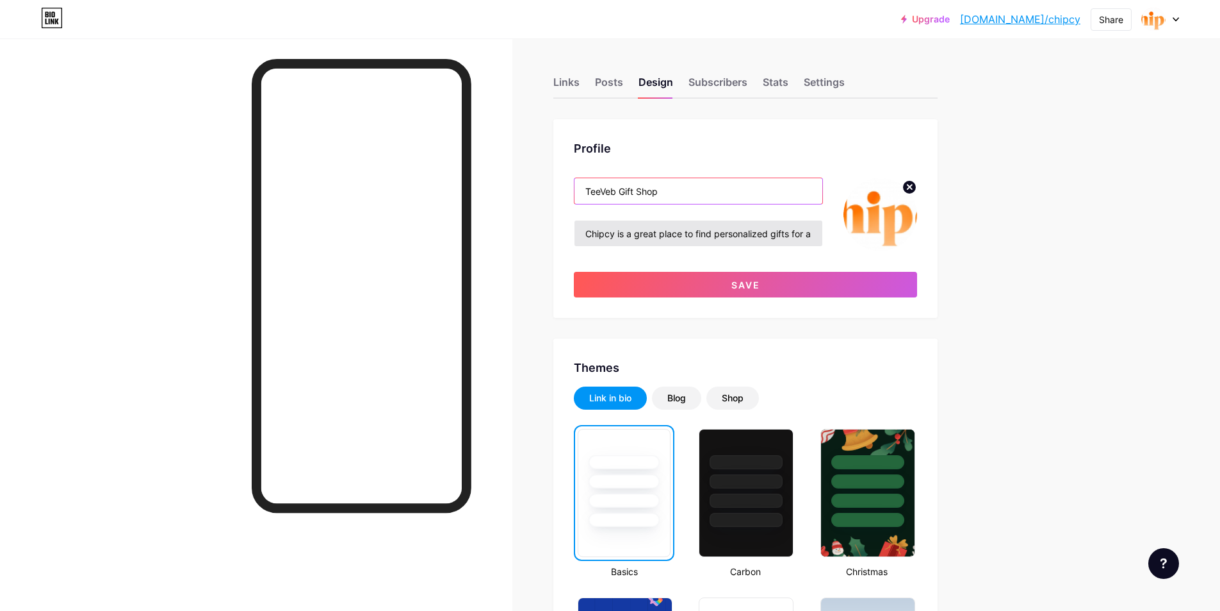
type input "TeeVeb Gift Shop"
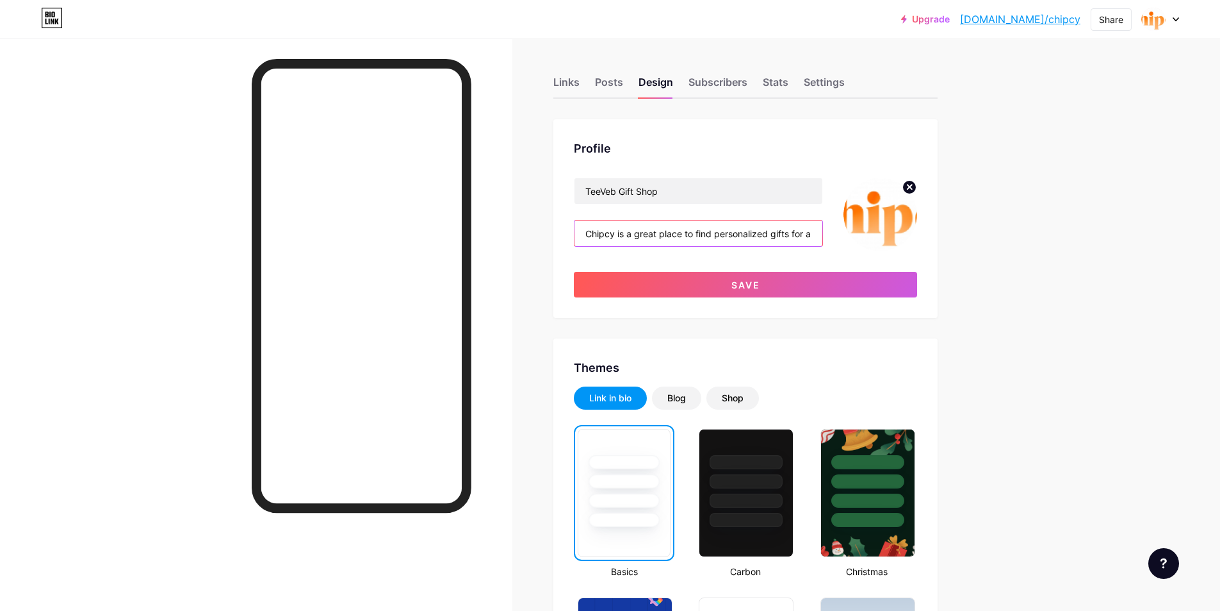
click at [593, 230] on input "Chipcy is a great place to find personalized gifts for any occasion. Our produc…" at bounding box center [699, 233] width 248 height 26
drag, startPoint x: 737, startPoint y: 231, endPoint x: 878, endPoint y: 233, distance: 140.3
click at [878, 233] on div "TeeVeb Gift Shop TeeVeb is a great place to find personalized gifts for any occ…" at bounding box center [745, 214] width 343 height 74
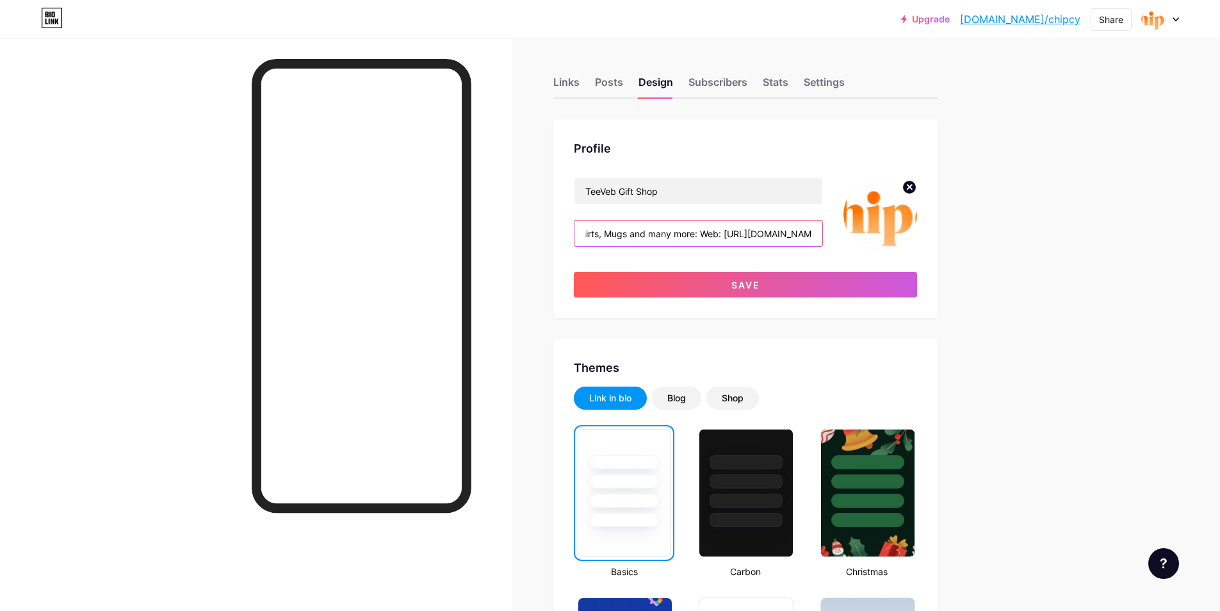
click at [771, 230] on input "TeeVeb is a great place to find personalized gifts for any occasion. Our produc…" at bounding box center [699, 233] width 248 height 26
drag, startPoint x: 796, startPoint y: 233, endPoint x: 882, endPoint y: 233, distance: 85.2
click at [882, 233] on div "TeeVeb Gift Shop TeeVeb is a great place to find personalized gifts for any occ…" at bounding box center [745, 214] width 343 height 74
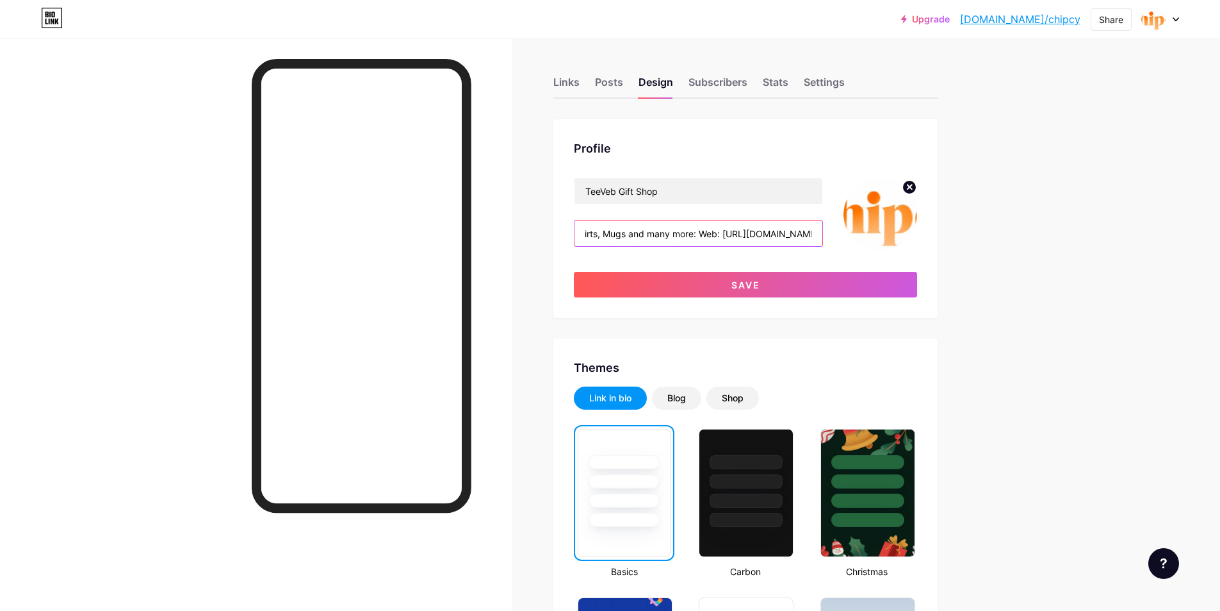
type input "TeeVeb is a great place to find personalized gifts for any occasion. Our produc…"
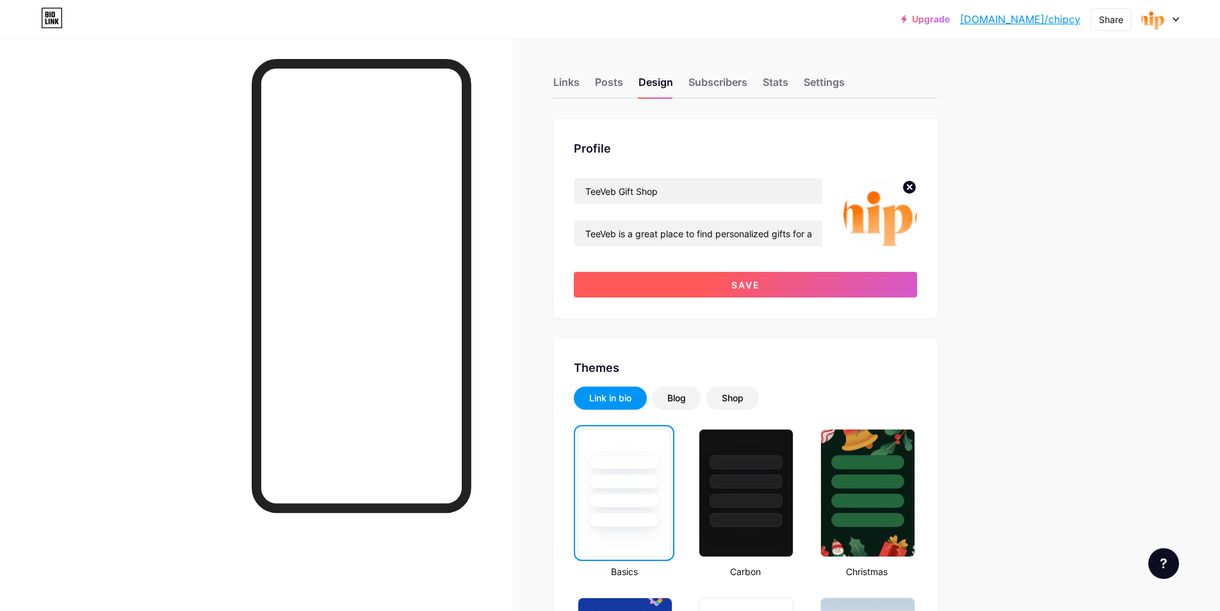
click at [897, 280] on button "Save" at bounding box center [745, 285] width 343 height 26
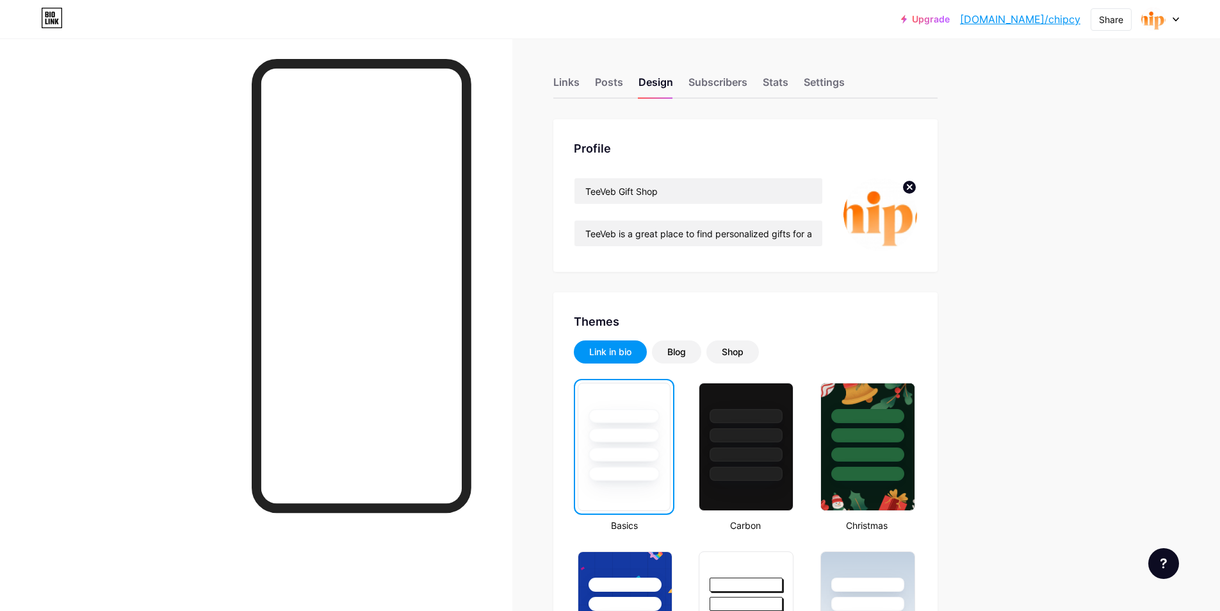
click at [911, 188] on circle at bounding box center [910, 187] width 14 height 14
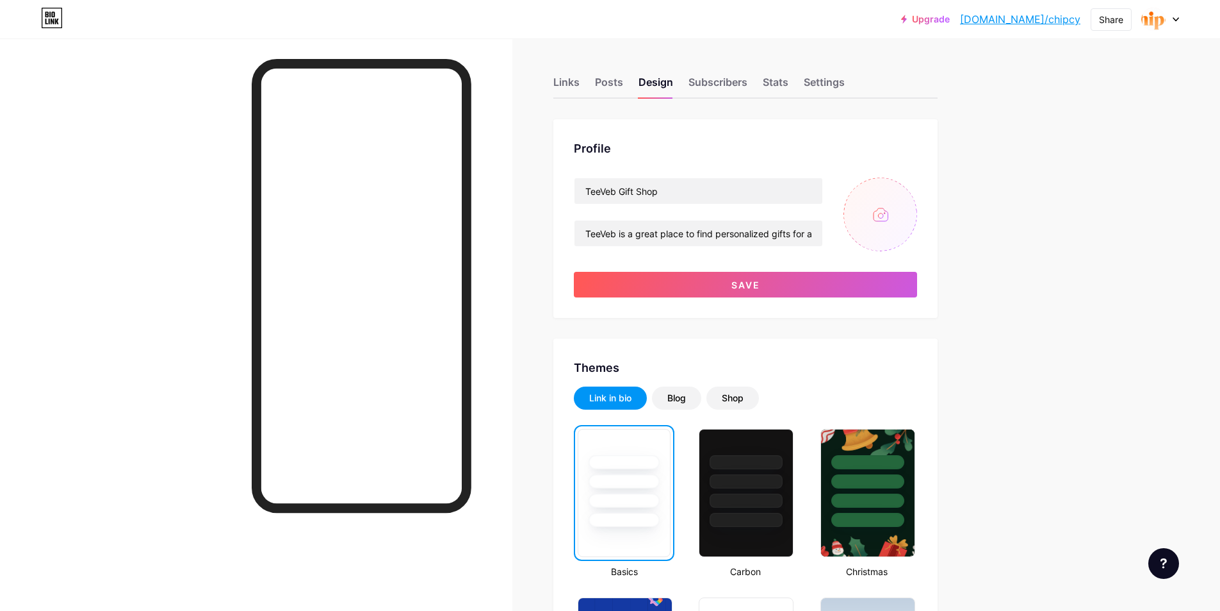
click at [896, 213] on input "file" at bounding box center [881, 214] width 74 height 74
type input "C:\fakepath\teeveb-logo.jpg"
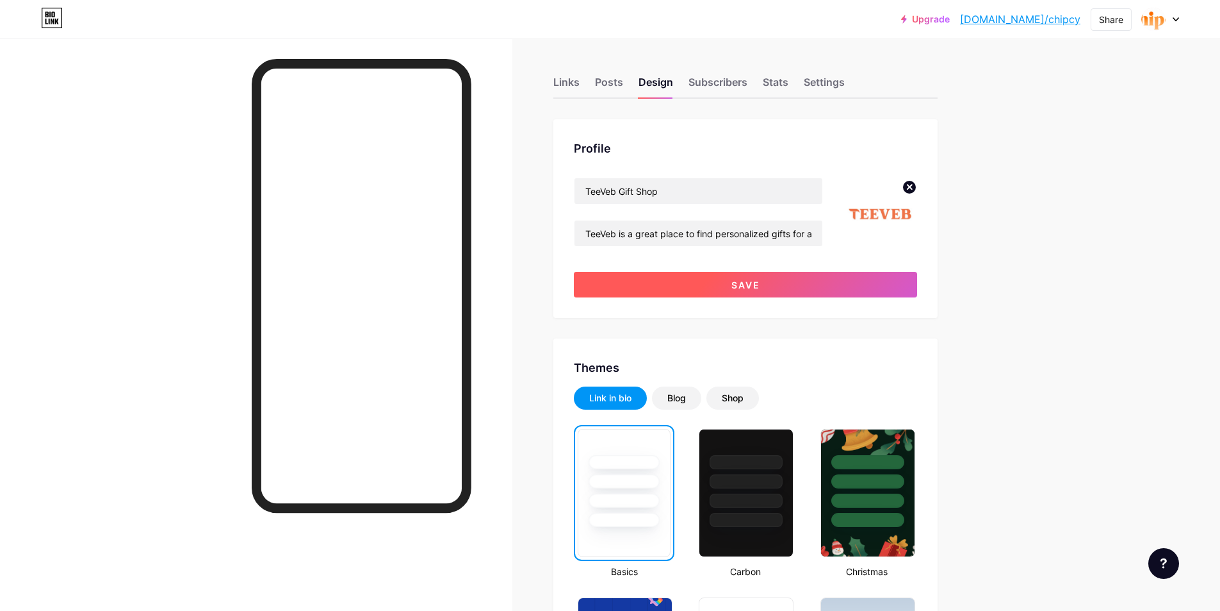
click at [752, 289] on span "Save" at bounding box center [746, 284] width 29 height 11
